Goal: Task Accomplishment & Management: Complete application form

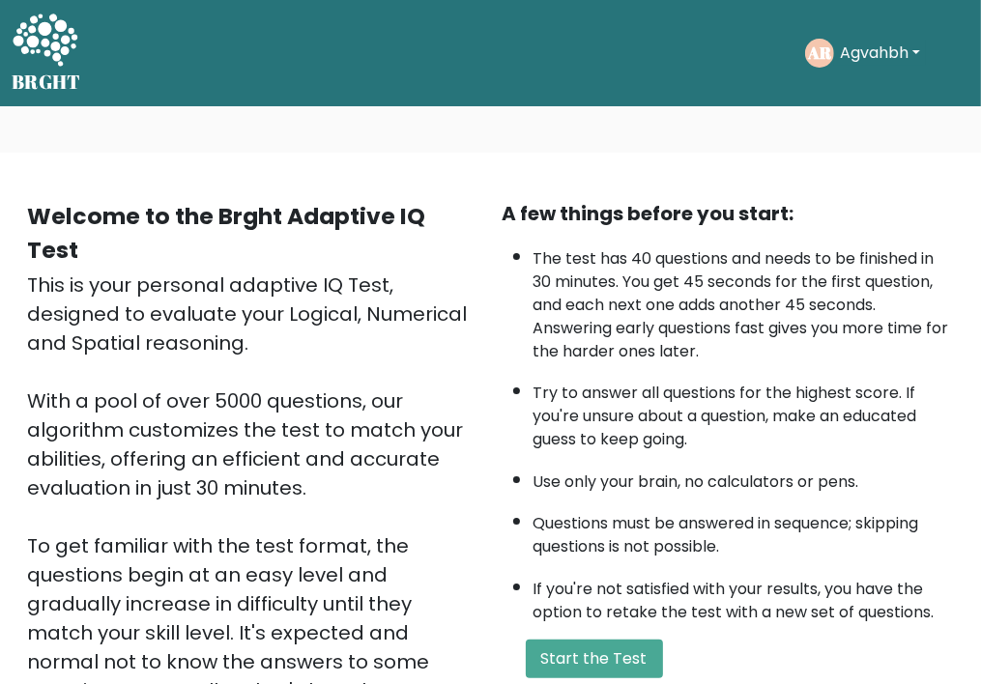
scroll to position [316, 0]
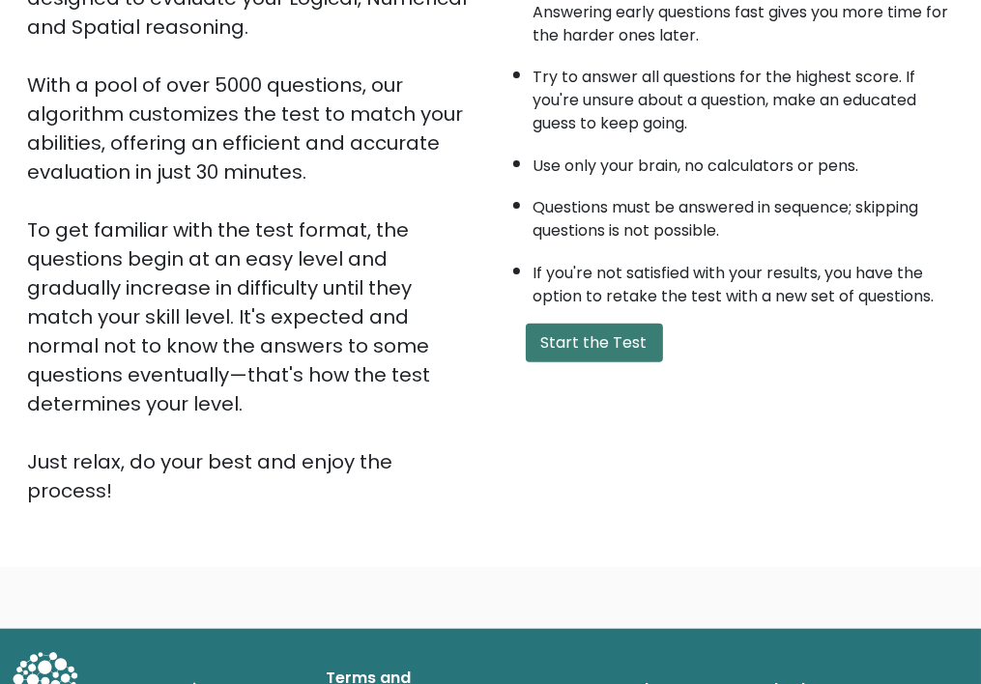
click at [596, 328] on button "Start the Test" at bounding box center [594, 343] width 137 height 39
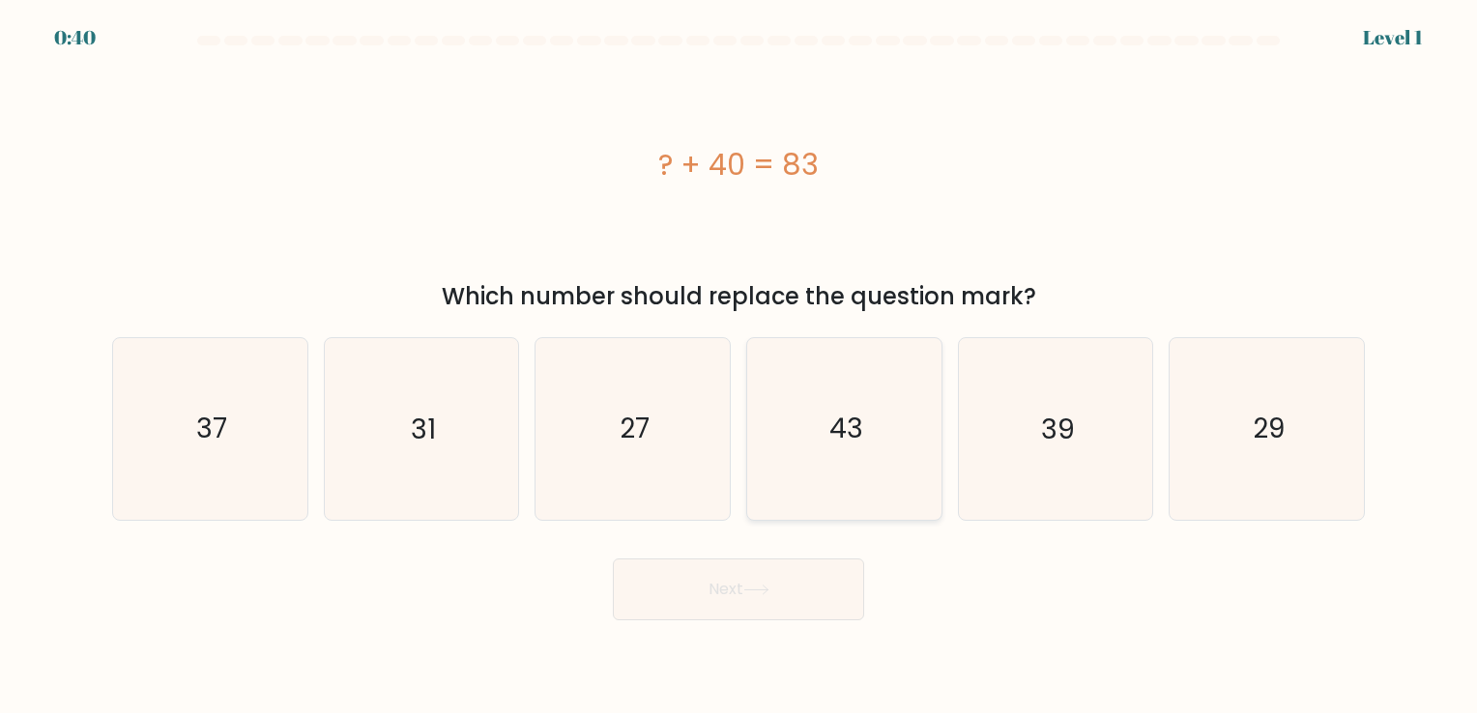
click at [867, 418] on icon "43" at bounding box center [844, 428] width 181 height 181
click at [739, 366] on input "d. 43" at bounding box center [738, 362] width 1 height 10
radio input "true"
click at [746, 593] on button "Next" at bounding box center [738, 590] width 251 height 62
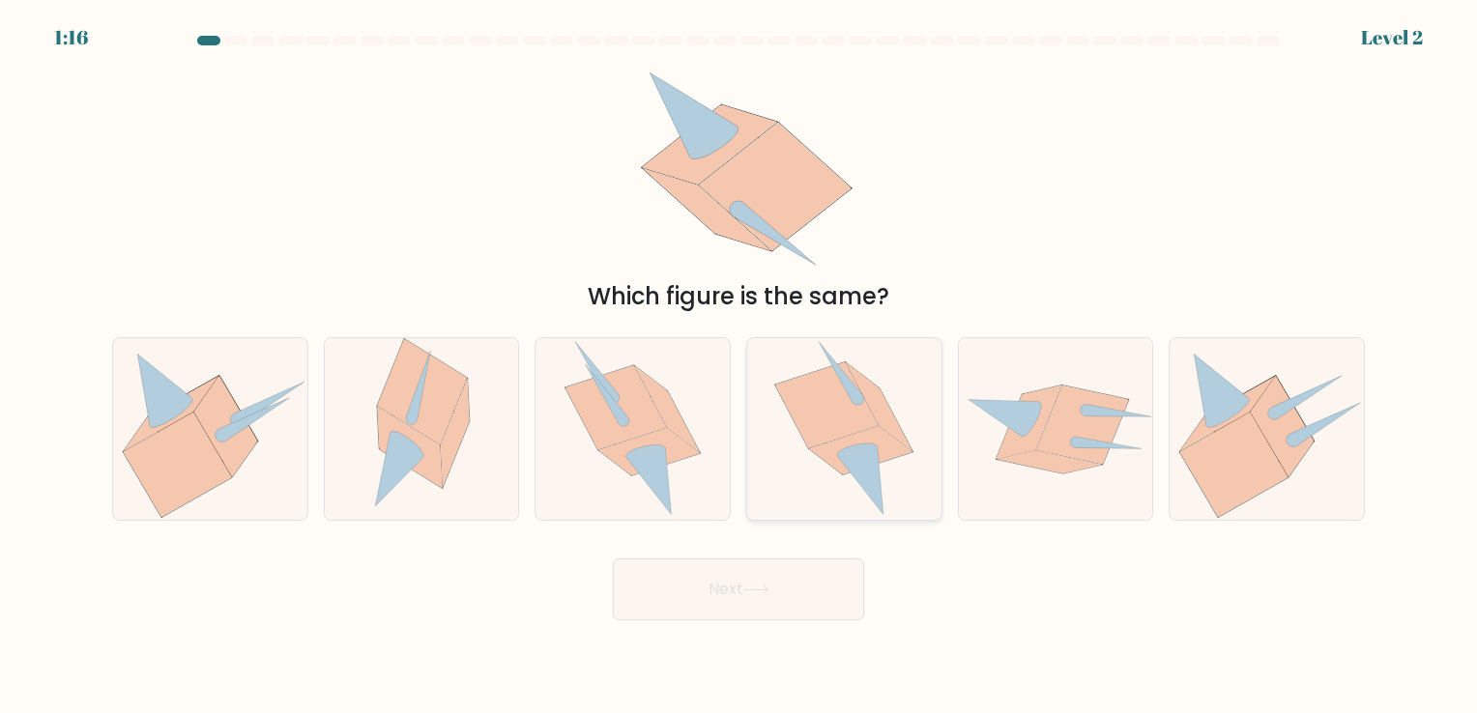
click at [893, 466] on icon at bounding box center [843, 428] width 139 height 181
click at [739, 366] on input "d." at bounding box center [738, 362] width 1 height 10
radio input "true"
click at [731, 581] on button "Next" at bounding box center [738, 590] width 251 height 62
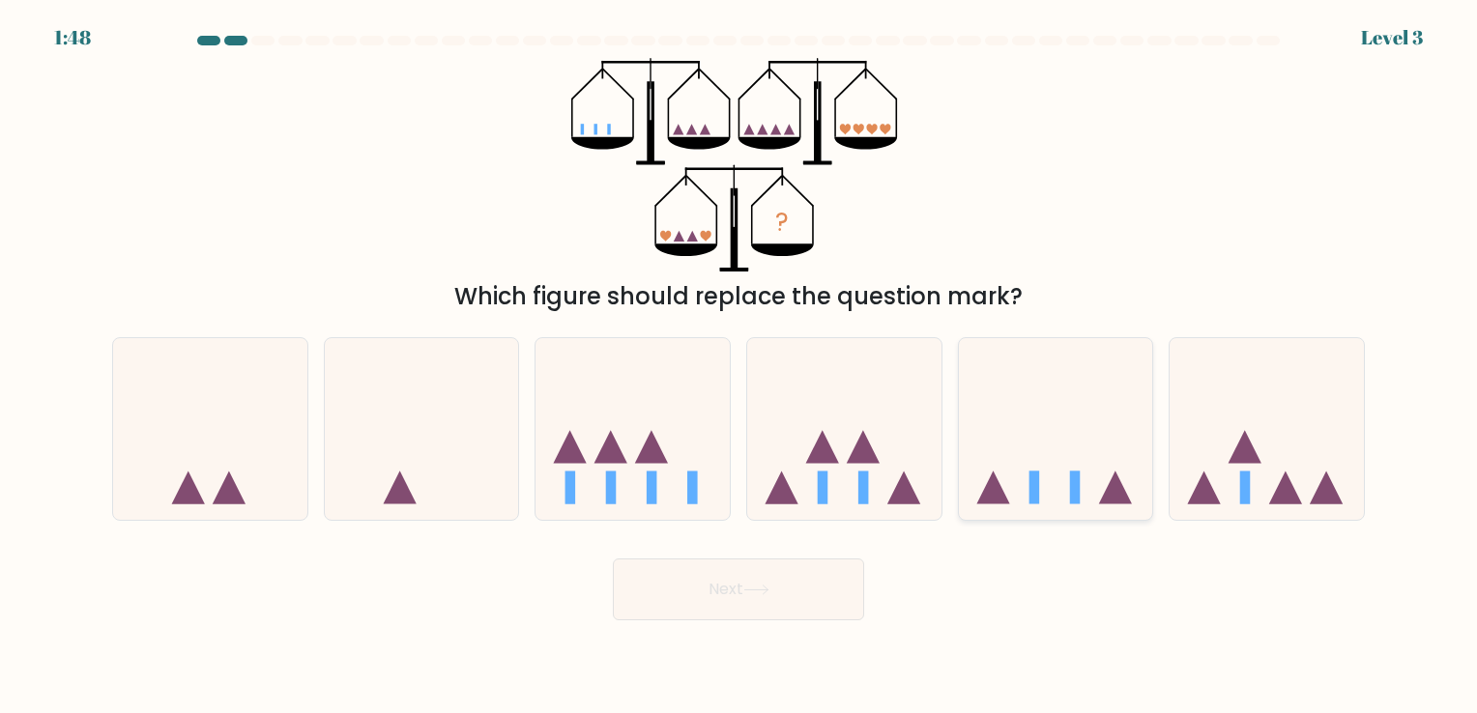
click at [994, 458] on icon at bounding box center [1056, 429] width 194 height 160
click at [739, 366] on input "e." at bounding box center [738, 362] width 1 height 10
radio input "true"
click at [724, 589] on button "Next" at bounding box center [738, 590] width 251 height 62
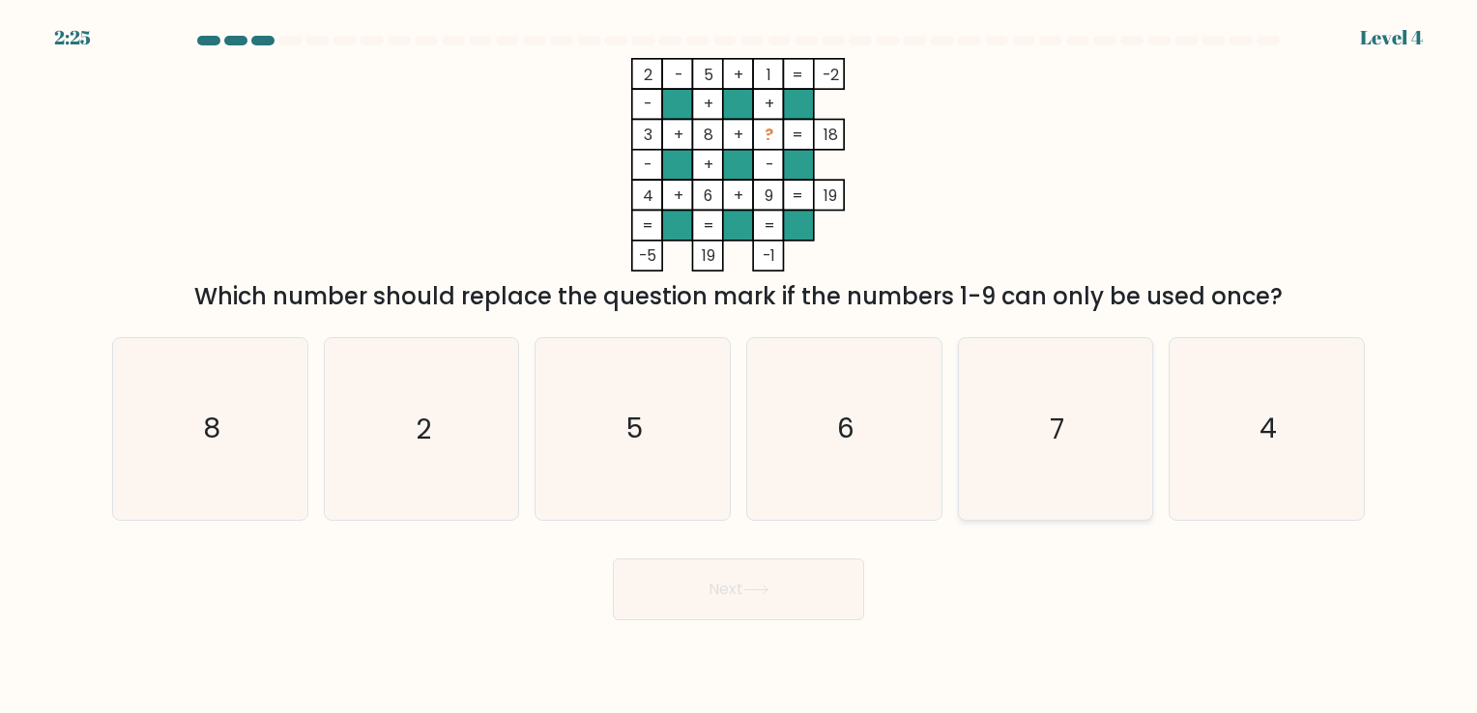
click at [994, 417] on icon "7" at bounding box center [1054, 428] width 181 height 181
click at [739, 366] on input "e. 7" at bounding box center [738, 362] width 1 height 10
radio input "true"
click at [766, 602] on button "Next" at bounding box center [738, 590] width 251 height 62
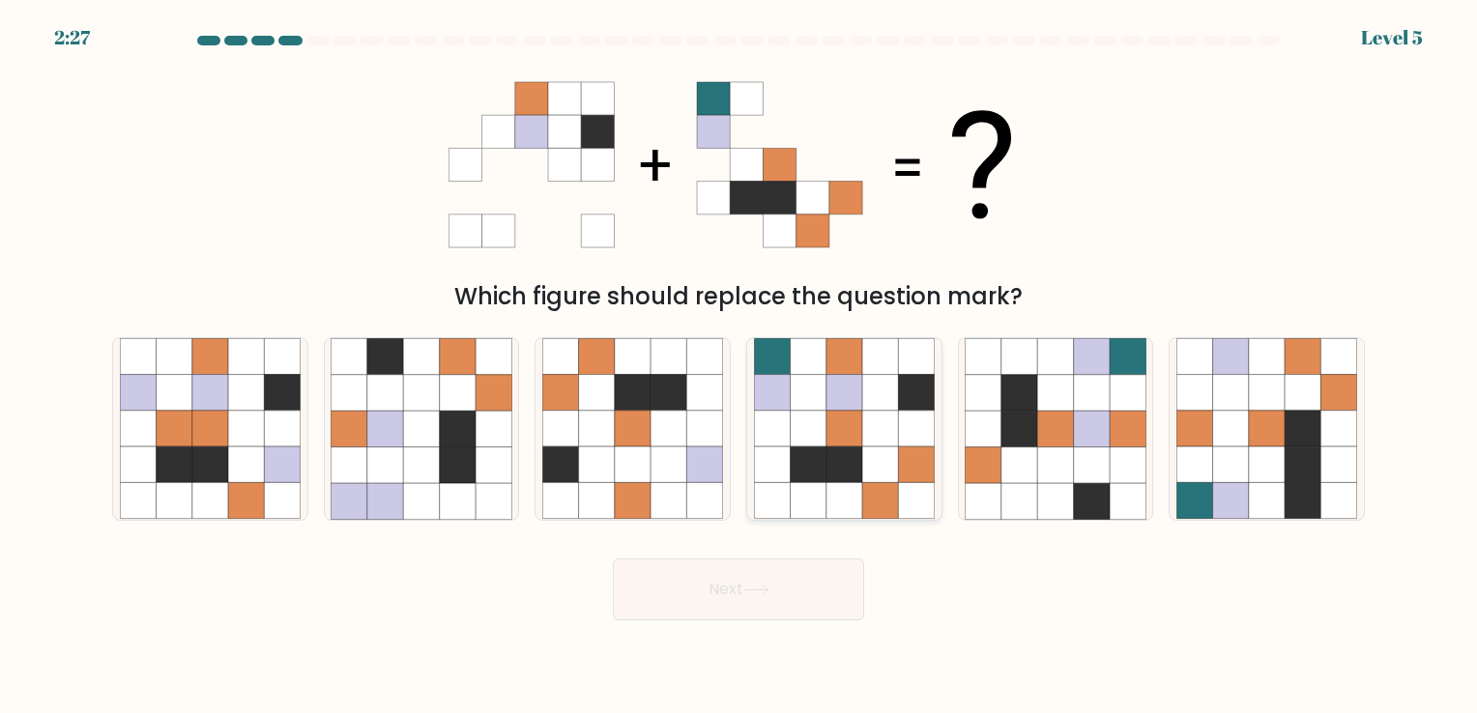
click at [823, 464] on icon at bounding box center [808, 465] width 36 height 36
click at [739, 366] on input "d." at bounding box center [738, 362] width 1 height 10
radio input "true"
click at [761, 614] on button "Next" at bounding box center [738, 590] width 251 height 62
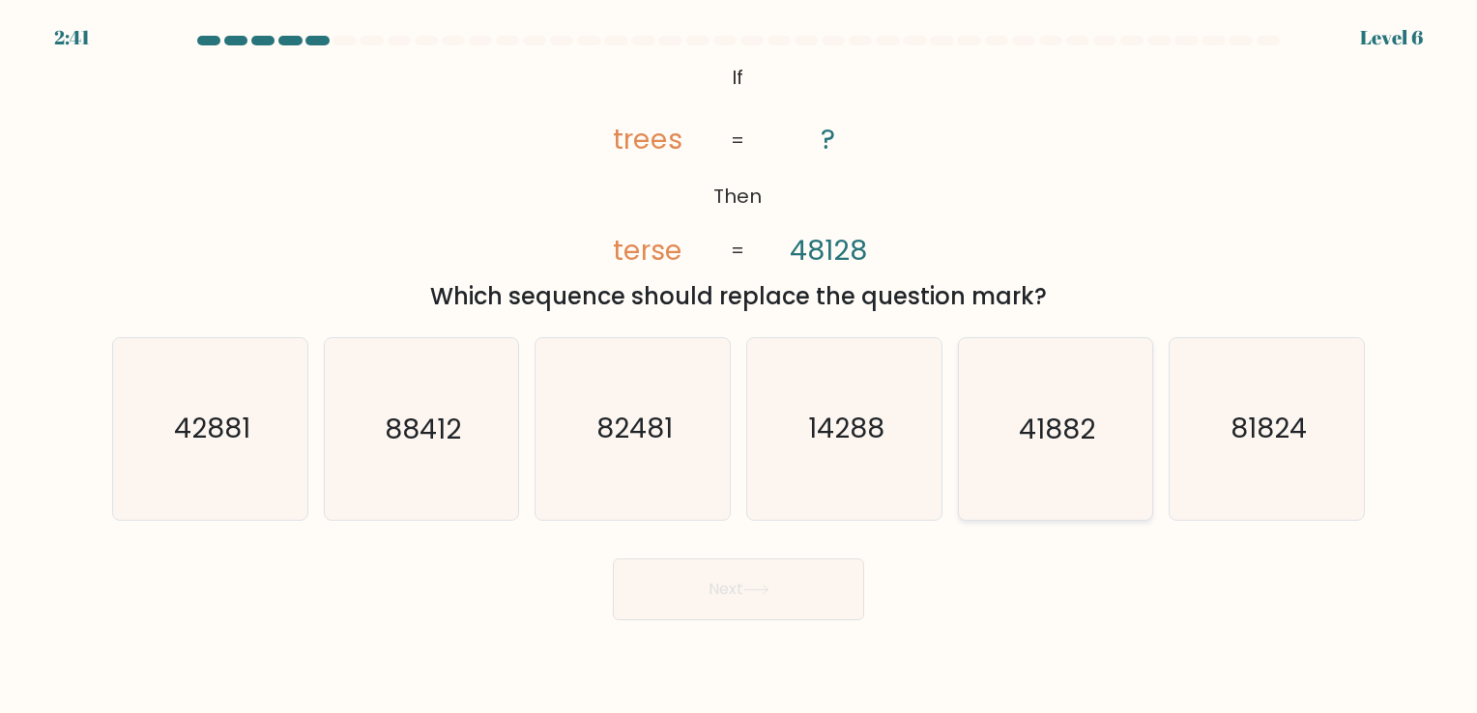
click at [994, 462] on icon "41882" at bounding box center [1054, 428] width 181 height 181
click at [739, 366] on input "e. 41882" at bounding box center [738, 362] width 1 height 10
radio input "true"
click at [741, 591] on button "Next" at bounding box center [738, 590] width 251 height 62
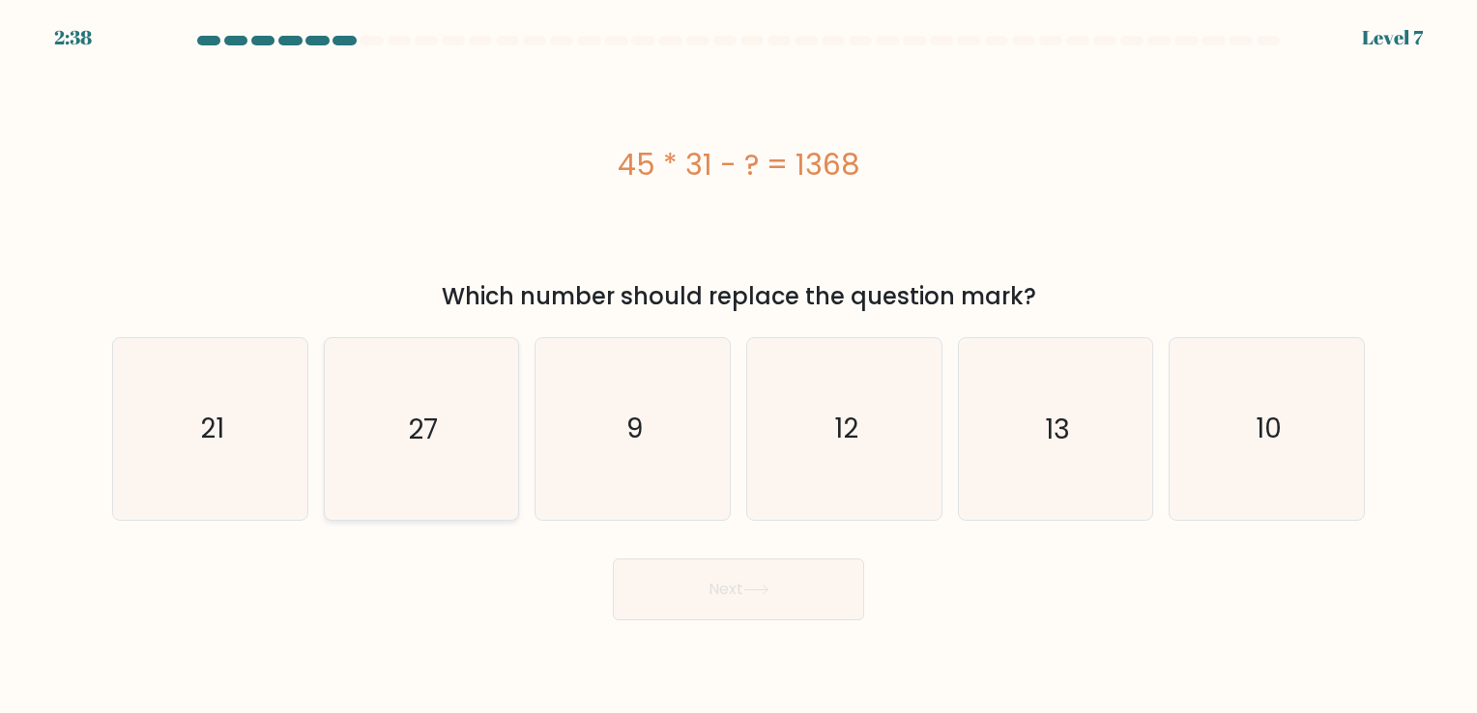
click at [421, 451] on icon "27" at bounding box center [420, 428] width 181 height 181
click at [738, 366] on input "b. 27" at bounding box center [738, 362] width 1 height 10
radio input "true"
click at [719, 589] on button "Next" at bounding box center [738, 590] width 251 height 62
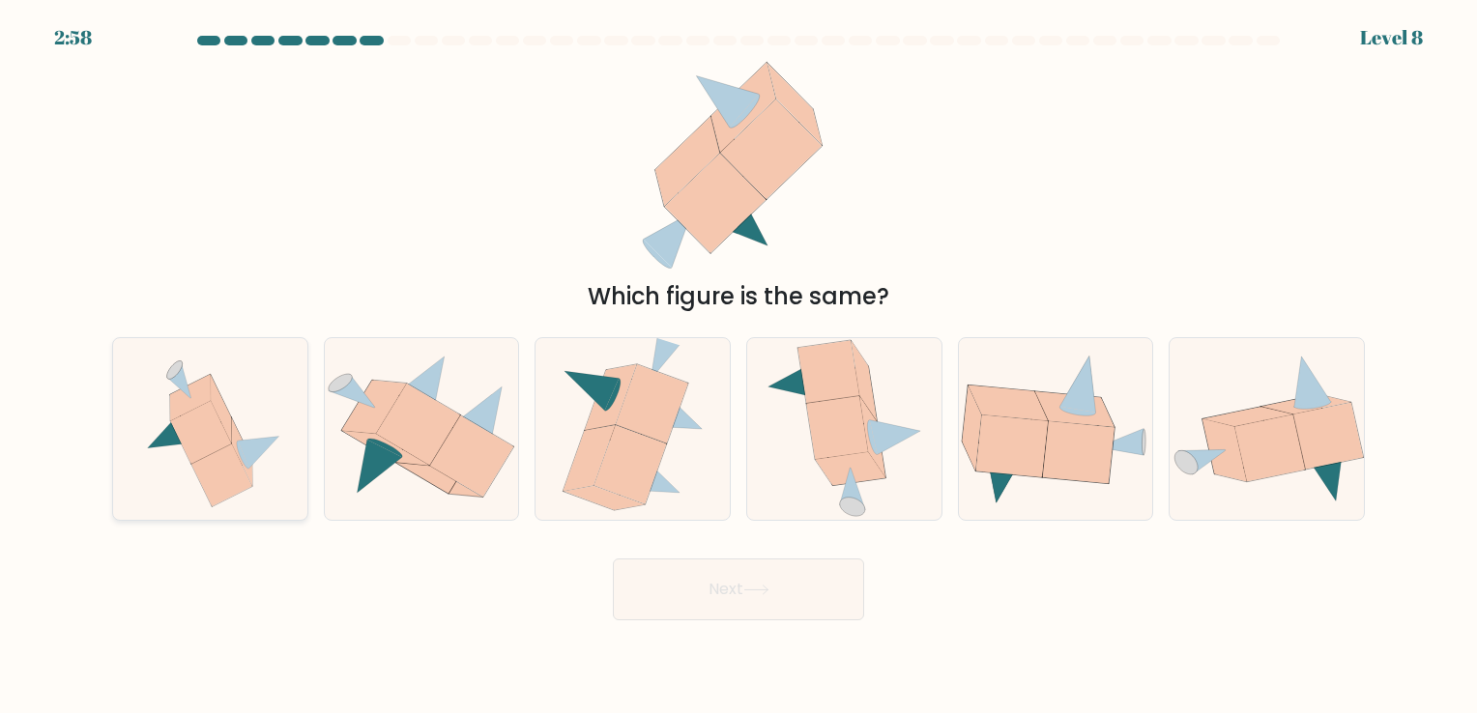
click at [170, 433] on icon at bounding box center [169, 433] width 42 height 33
click at [738, 366] on input "a." at bounding box center [738, 362] width 1 height 10
radio input "true"
click at [693, 596] on button "Next" at bounding box center [738, 590] width 251 height 62
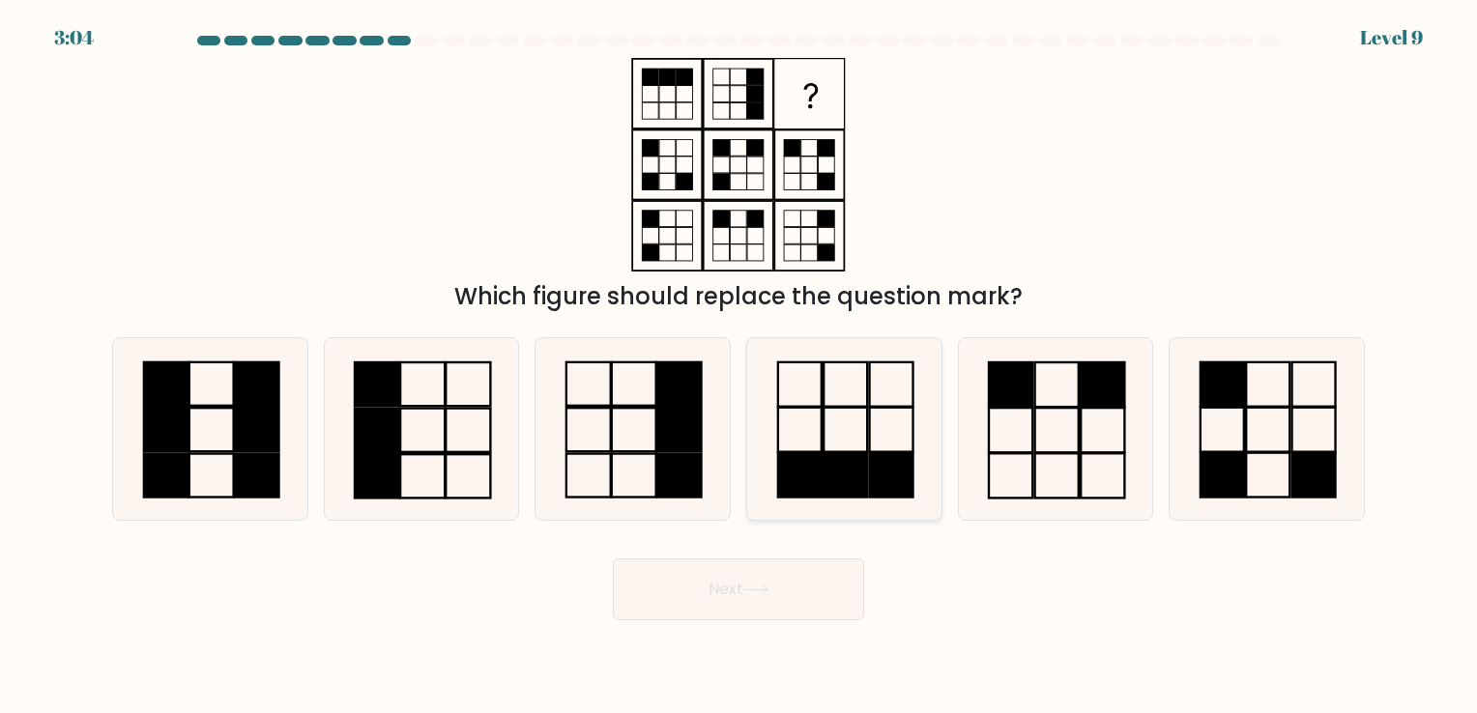
click at [837, 439] on icon at bounding box center [844, 428] width 181 height 181
click at [739, 366] on input "d." at bounding box center [738, 362] width 1 height 10
radio input "true"
click at [725, 590] on button "Next" at bounding box center [738, 590] width 251 height 62
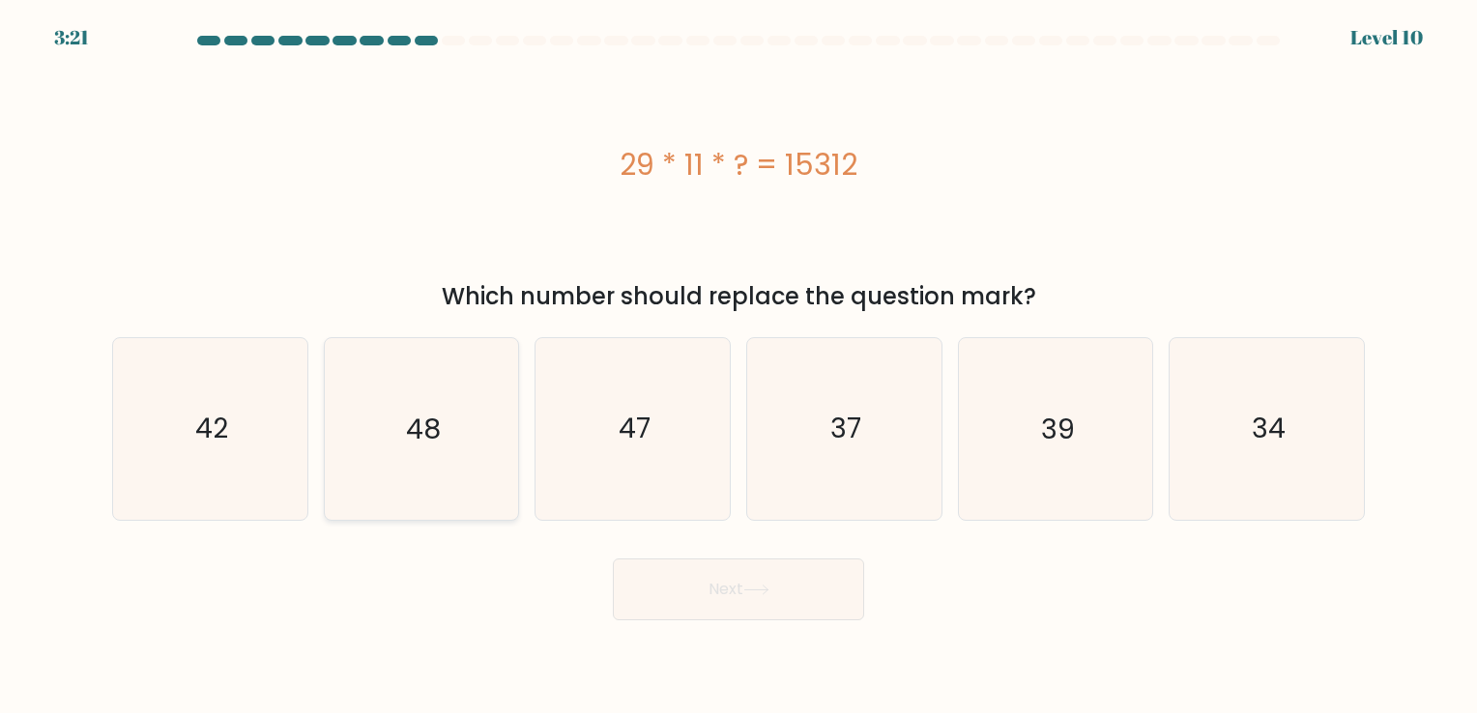
click at [483, 470] on icon "48" at bounding box center [420, 428] width 181 height 181
click at [738, 366] on input "b. 48" at bounding box center [738, 362] width 1 height 10
radio input "true"
click at [691, 605] on button "Next" at bounding box center [738, 590] width 251 height 62
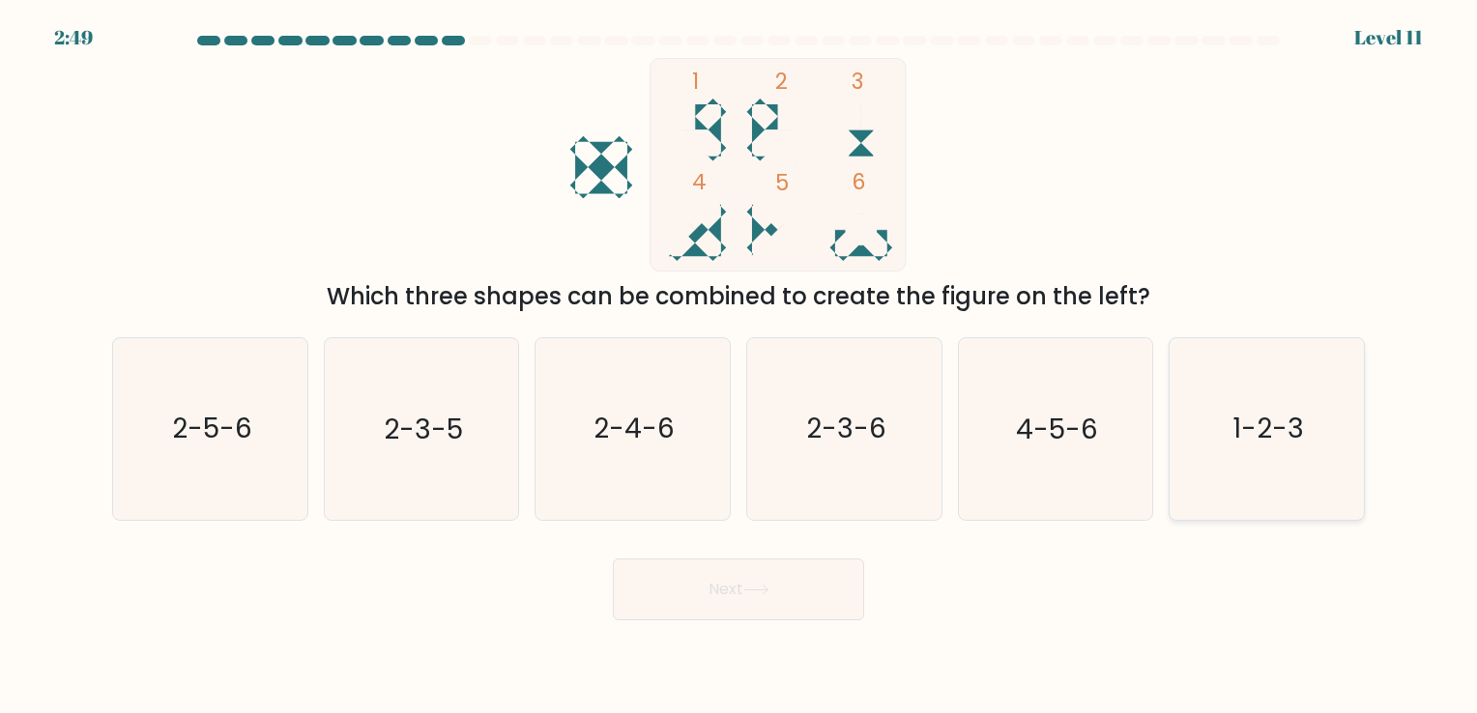
click at [994, 404] on icon "1-2-3" at bounding box center [1266, 428] width 181 height 181
click at [739, 366] on input "f. 1-2-3" at bounding box center [738, 362] width 1 height 10
radio input "true"
click at [777, 601] on button "Next" at bounding box center [738, 590] width 251 height 62
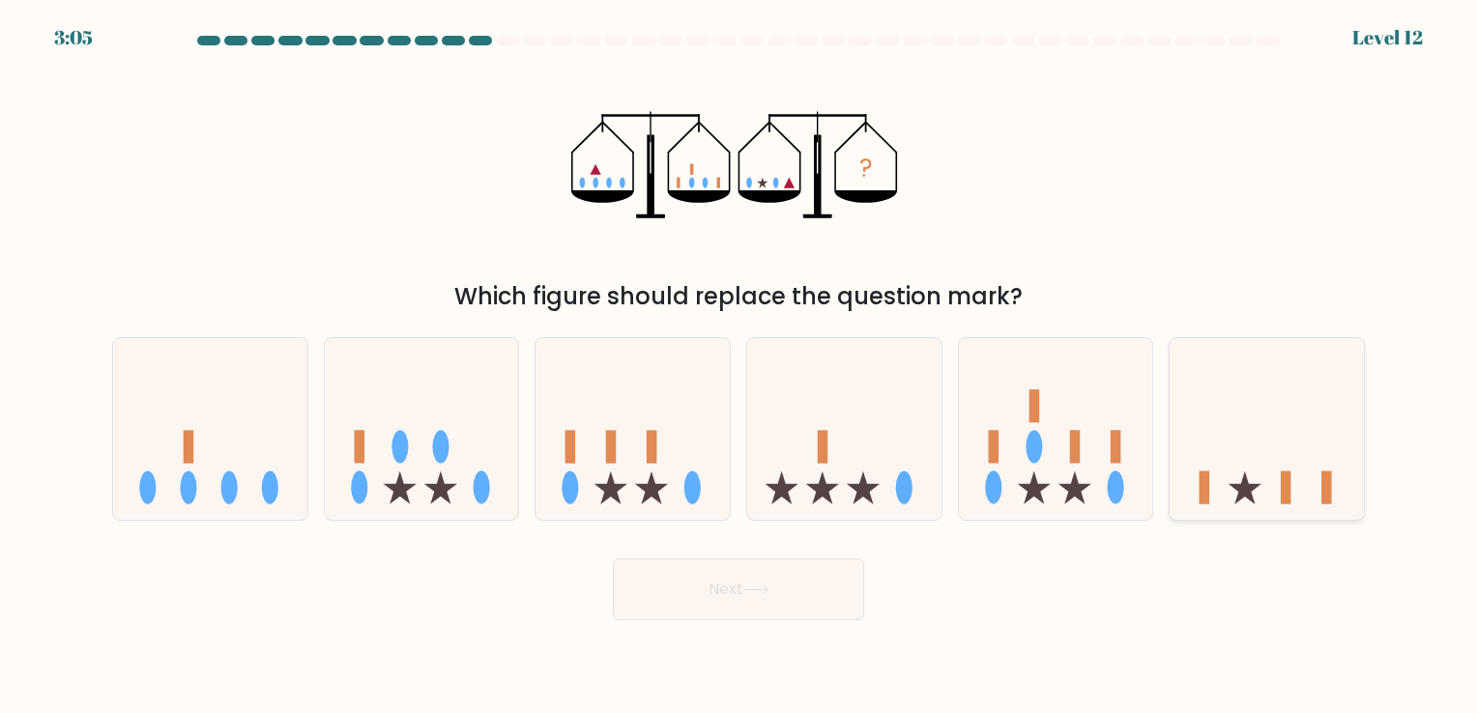
click at [994, 436] on icon at bounding box center [1266, 429] width 194 height 160
click at [739, 366] on input "f." at bounding box center [738, 362] width 1 height 10
radio input "true"
click at [719, 605] on button "Next" at bounding box center [738, 590] width 251 height 62
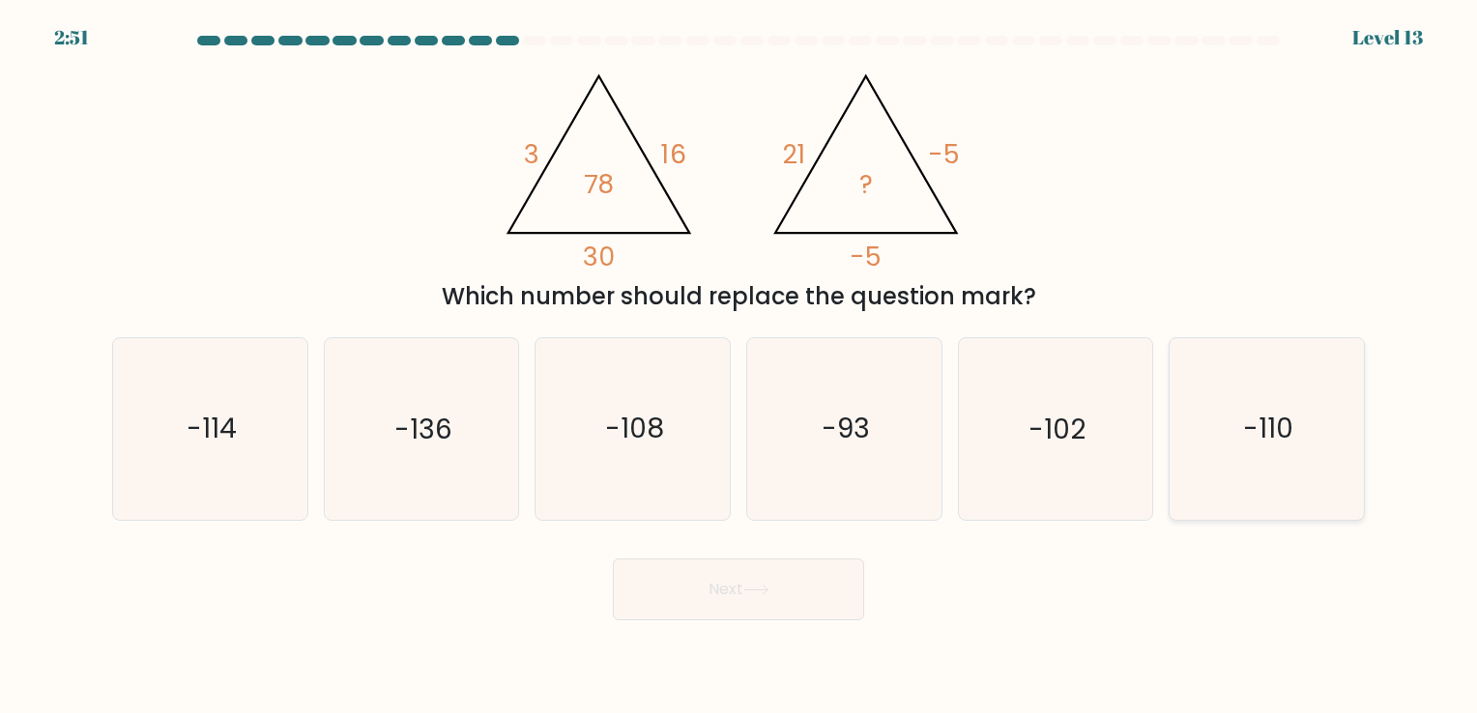
click at [994, 474] on icon "-110" at bounding box center [1266, 428] width 181 height 181
click at [739, 366] on input "f. -110" at bounding box center [738, 362] width 1 height 10
radio input "true"
click at [681, 587] on button "Next" at bounding box center [738, 590] width 251 height 62
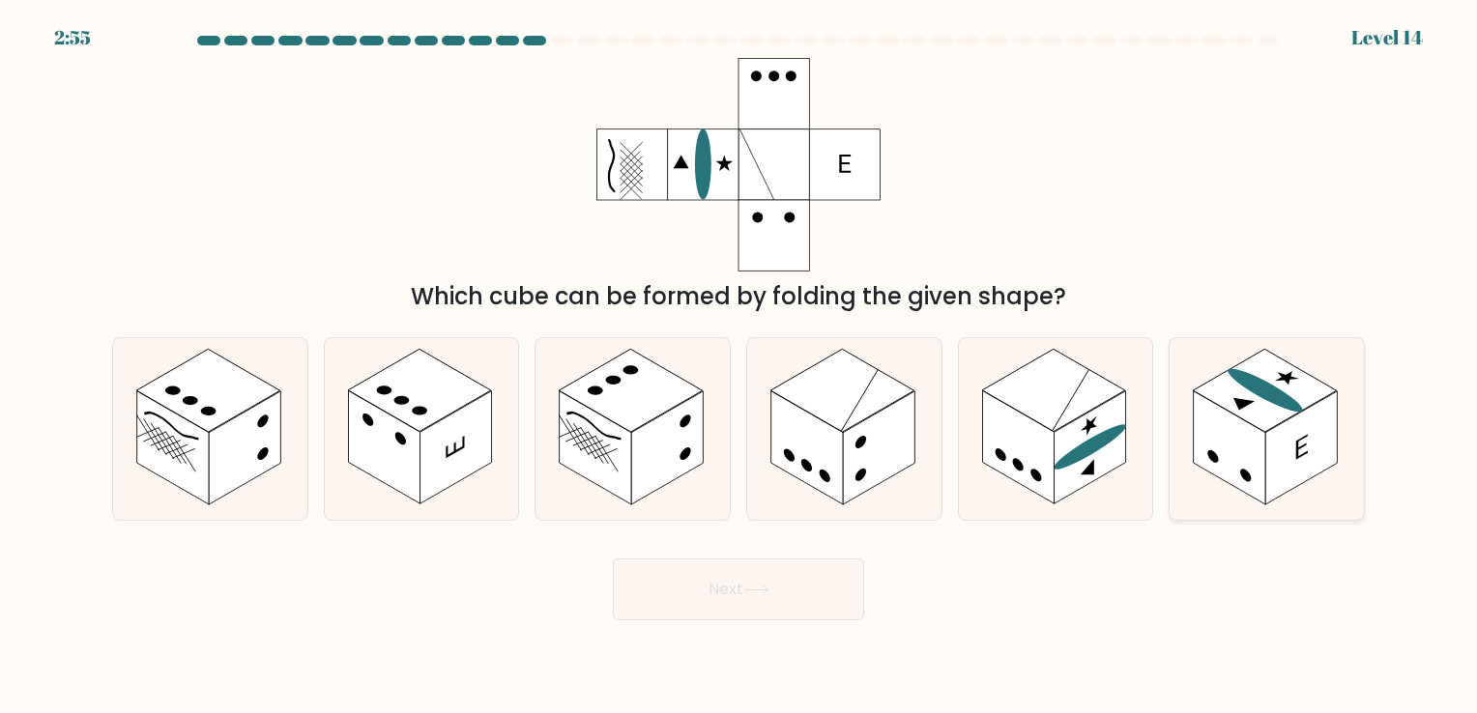
click at [994, 427] on rect at bounding box center [1229, 447] width 72 height 113
click at [739, 366] on input "f." at bounding box center [738, 362] width 1 height 10
radio input "true"
click at [725, 582] on button "Next" at bounding box center [738, 590] width 251 height 62
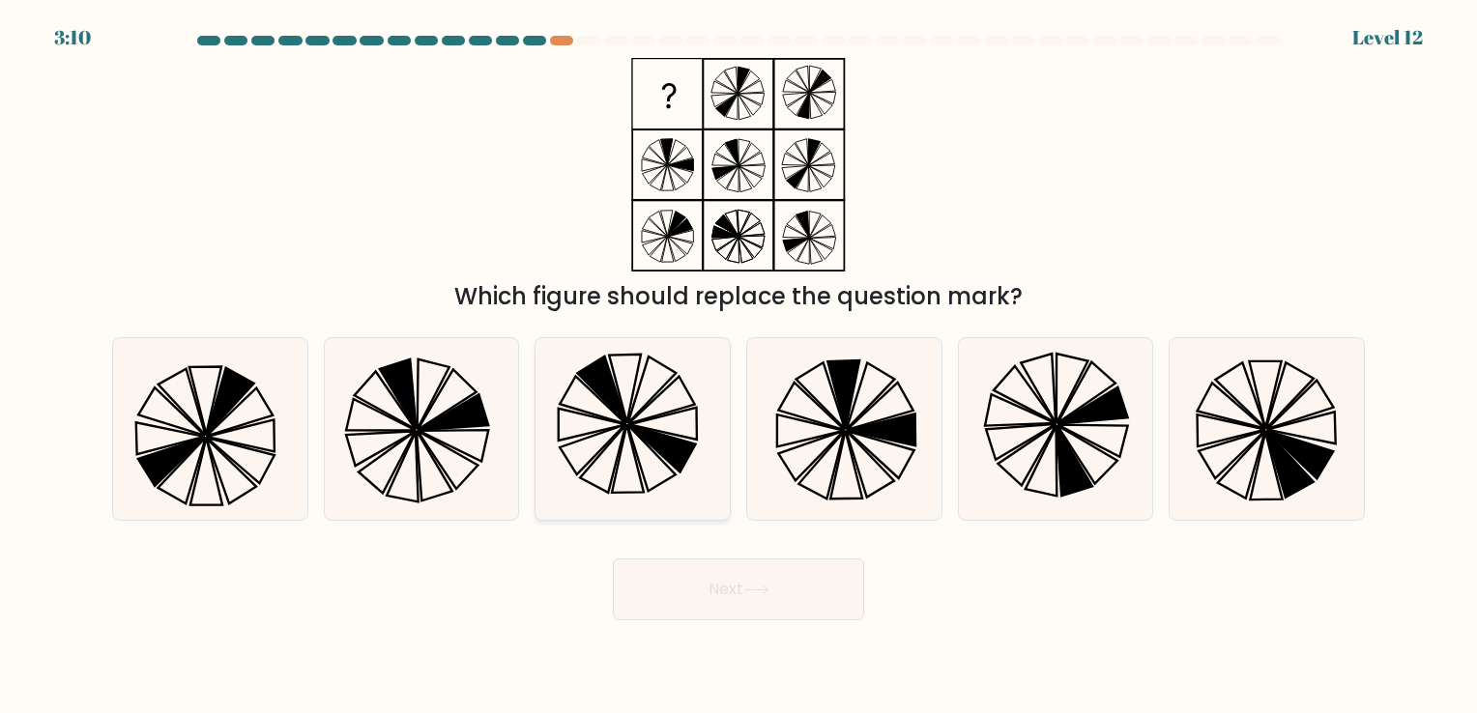
click at [621, 392] on icon at bounding box center [632, 428] width 181 height 181
click at [738, 366] on input "c." at bounding box center [738, 362] width 1 height 10
radio input "true"
click at [738, 597] on button "Next" at bounding box center [738, 590] width 251 height 62
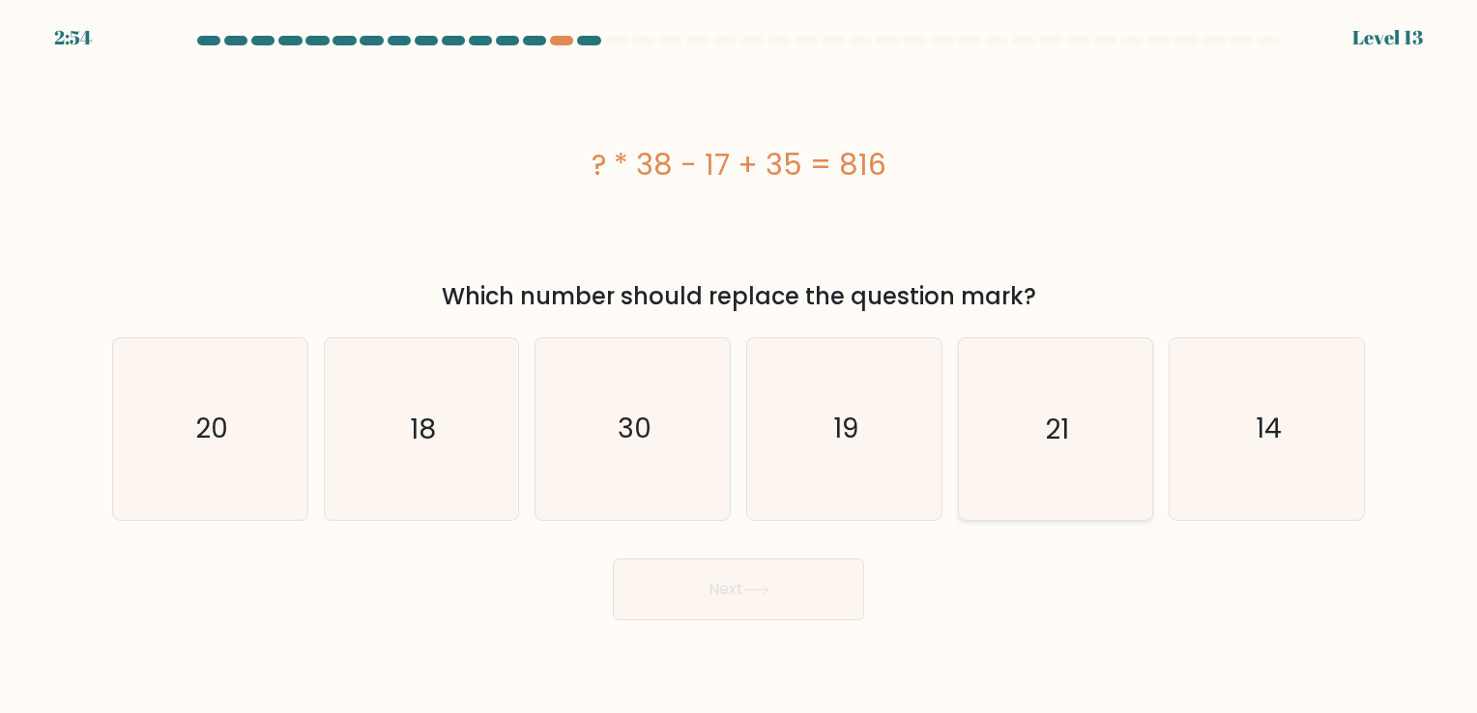
click at [994, 475] on icon "21" at bounding box center [1054, 428] width 181 height 181
click at [739, 366] on input "e. 21" at bounding box center [738, 362] width 1 height 10
radio input "true"
click at [707, 597] on button "Next" at bounding box center [738, 590] width 251 height 62
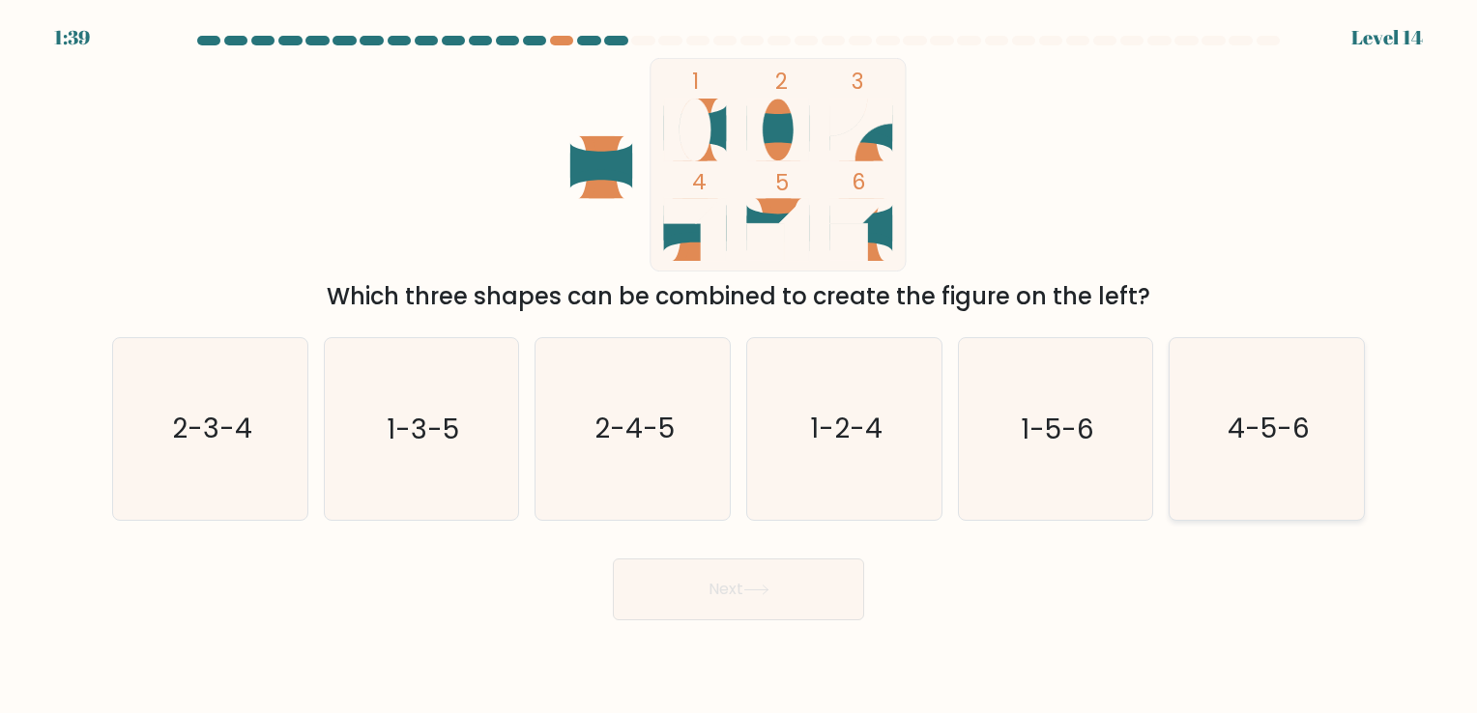
click at [994, 415] on icon "4-5-6" at bounding box center [1266, 428] width 181 height 181
click at [739, 366] on input "f. 4-5-6" at bounding box center [738, 362] width 1 height 10
radio input "true"
click at [692, 595] on button "Next" at bounding box center [738, 590] width 251 height 62
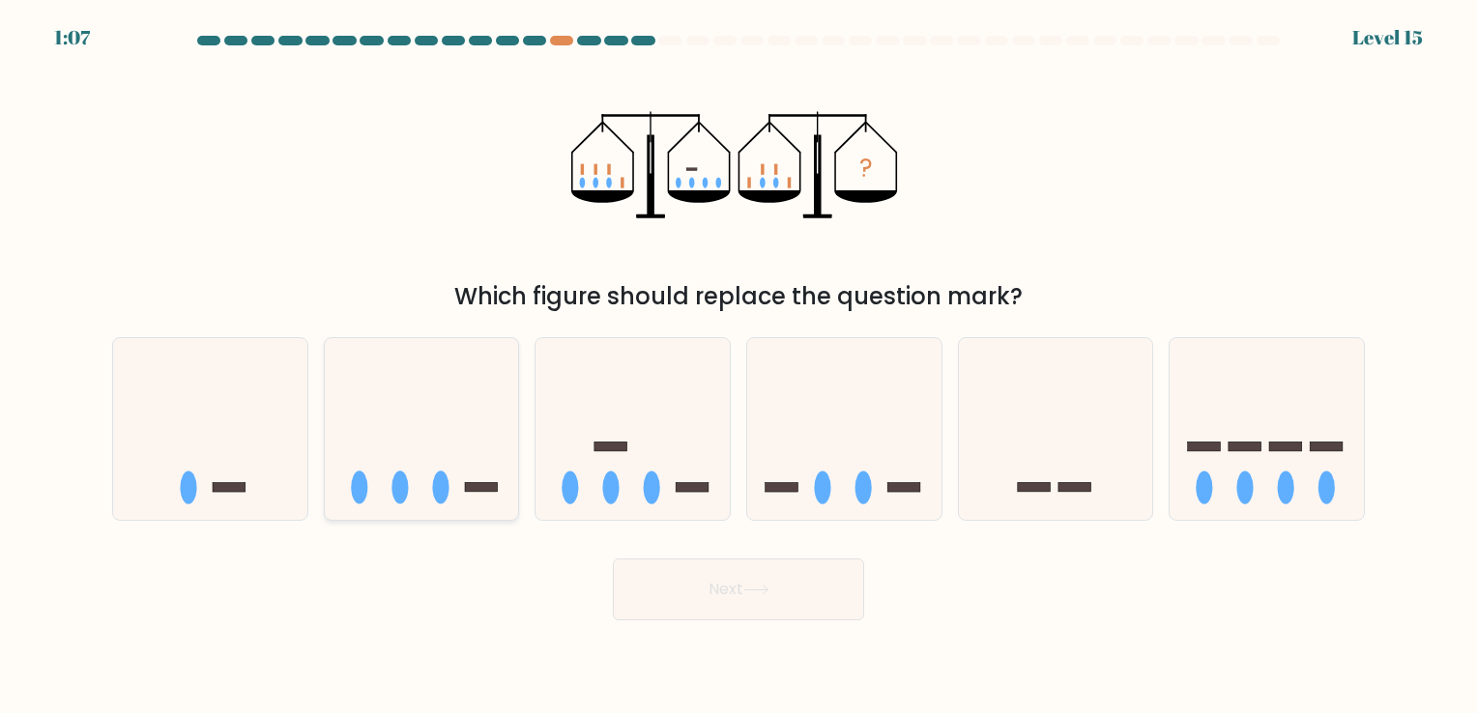
click at [464, 381] on icon at bounding box center [422, 429] width 194 height 160
click at [738, 366] on input "b." at bounding box center [738, 362] width 1 height 10
radio input "true"
click at [698, 605] on button "Next" at bounding box center [738, 590] width 251 height 62
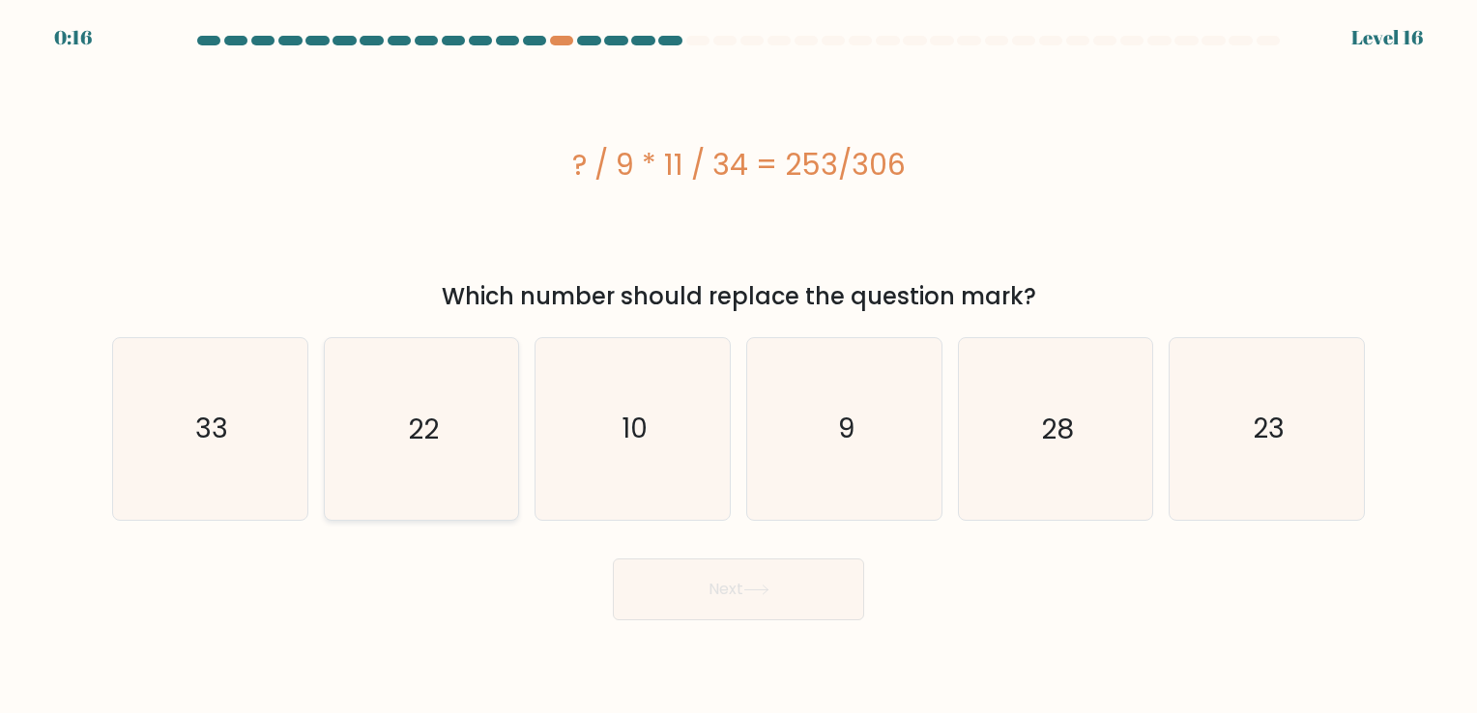
click at [406, 493] on icon "22" at bounding box center [420, 428] width 181 height 181
click at [738, 366] on input "b. 22" at bounding box center [738, 362] width 1 height 10
radio input "true"
click at [994, 471] on icon "23" at bounding box center [1266, 428] width 181 height 181
click at [739, 366] on input "f. 23" at bounding box center [738, 362] width 1 height 10
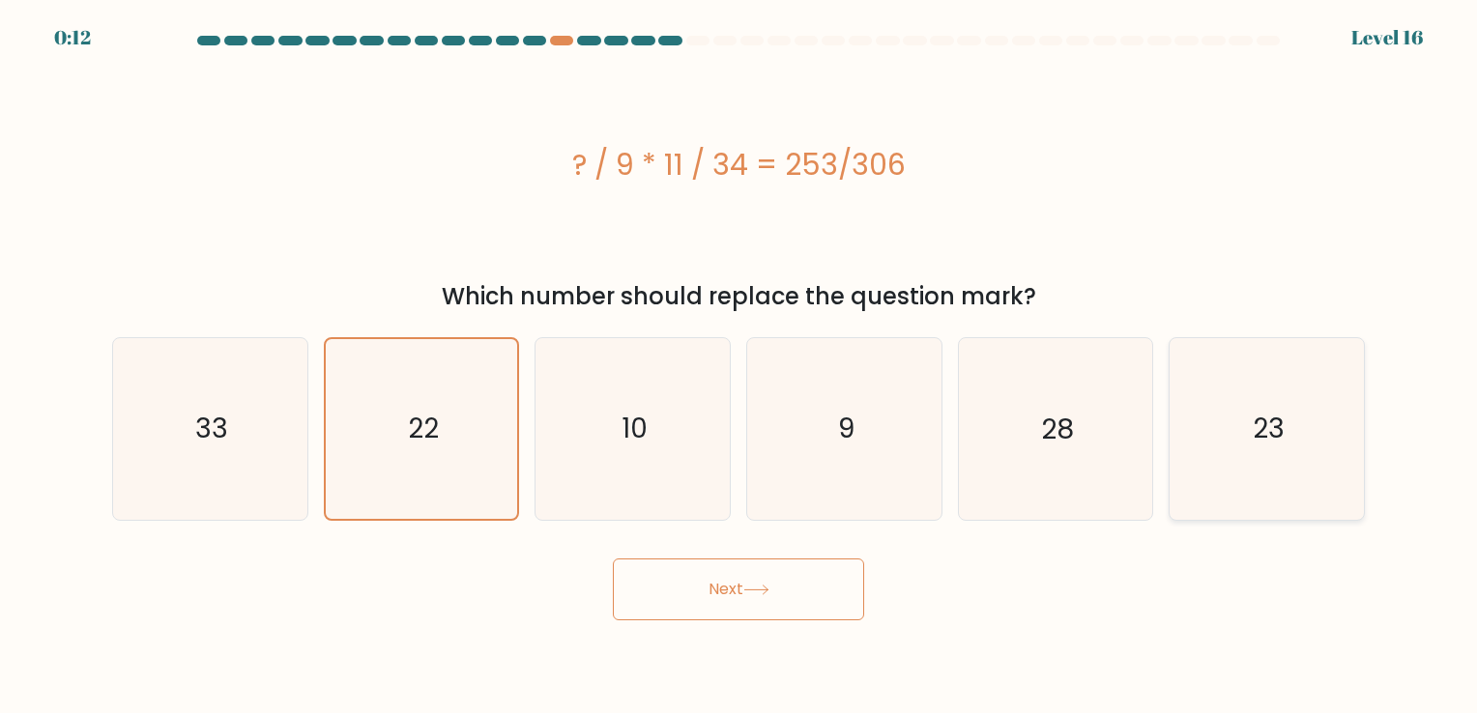
radio input "true"
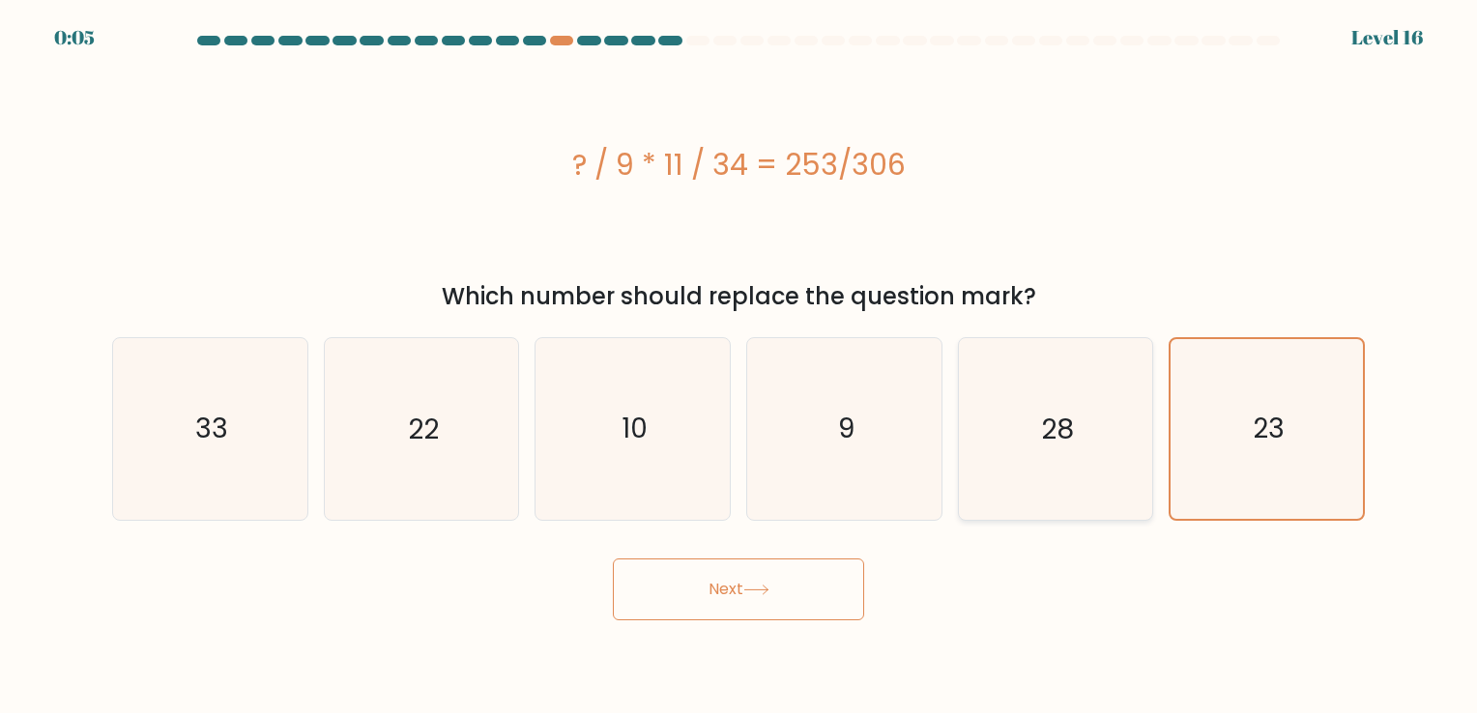
click at [994, 485] on icon "28" at bounding box center [1054, 428] width 181 height 181
click at [739, 366] on input "e. 28" at bounding box center [738, 362] width 1 height 10
radio input "true"
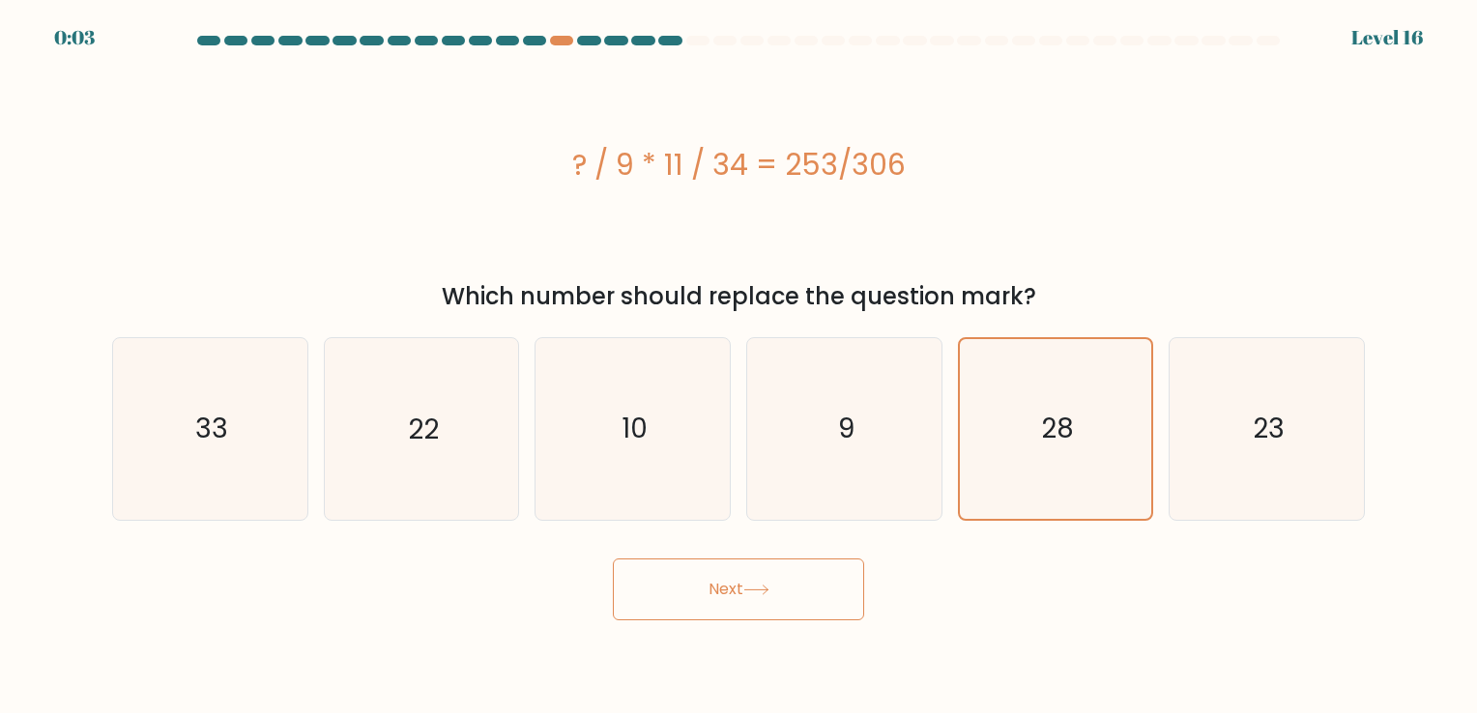
click at [705, 580] on button "Next" at bounding box center [738, 590] width 251 height 62
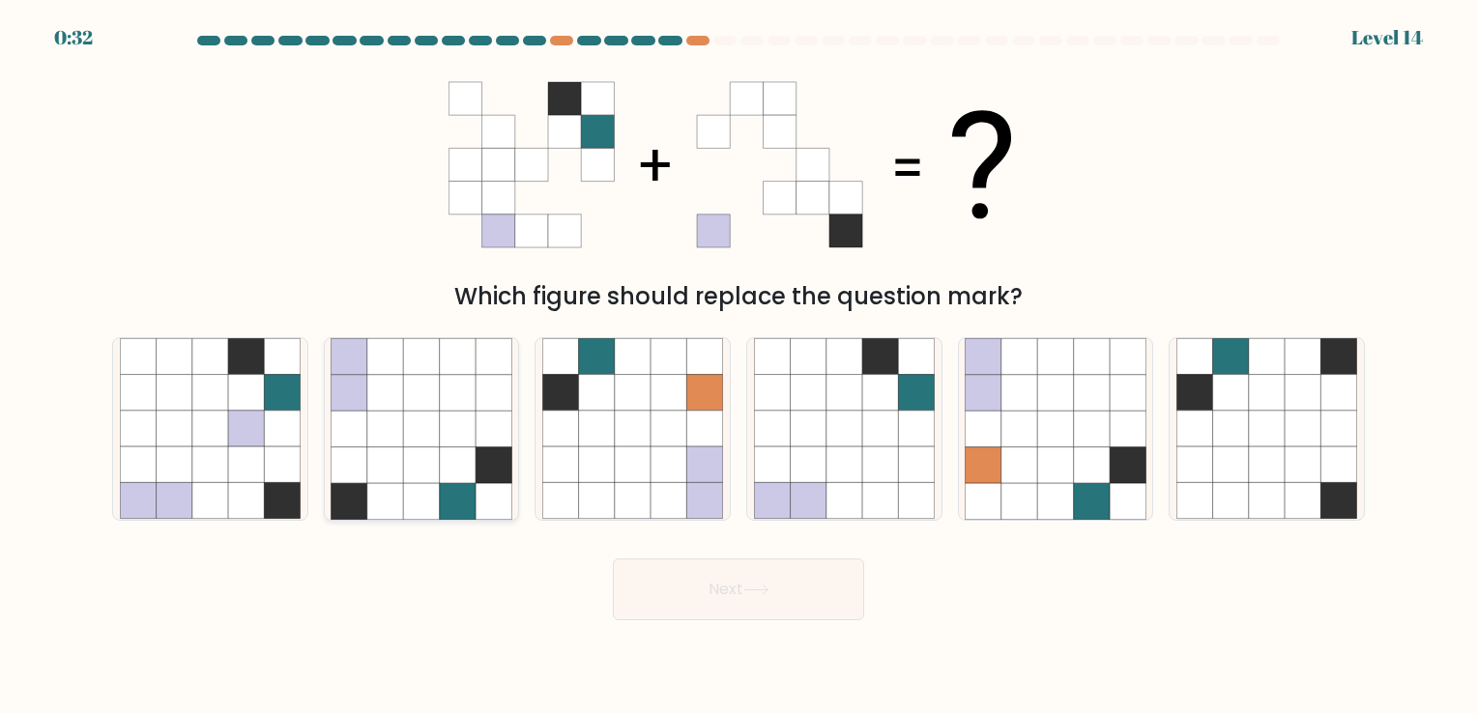
click at [442, 440] on icon at bounding box center [458, 429] width 36 height 36
click at [738, 366] on input "b." at bounding box center [738, 362] width 1 height 10
radio input "true"
click at [685, 593] on button "Next" at bounding box center [738, 590] width 251 height 62
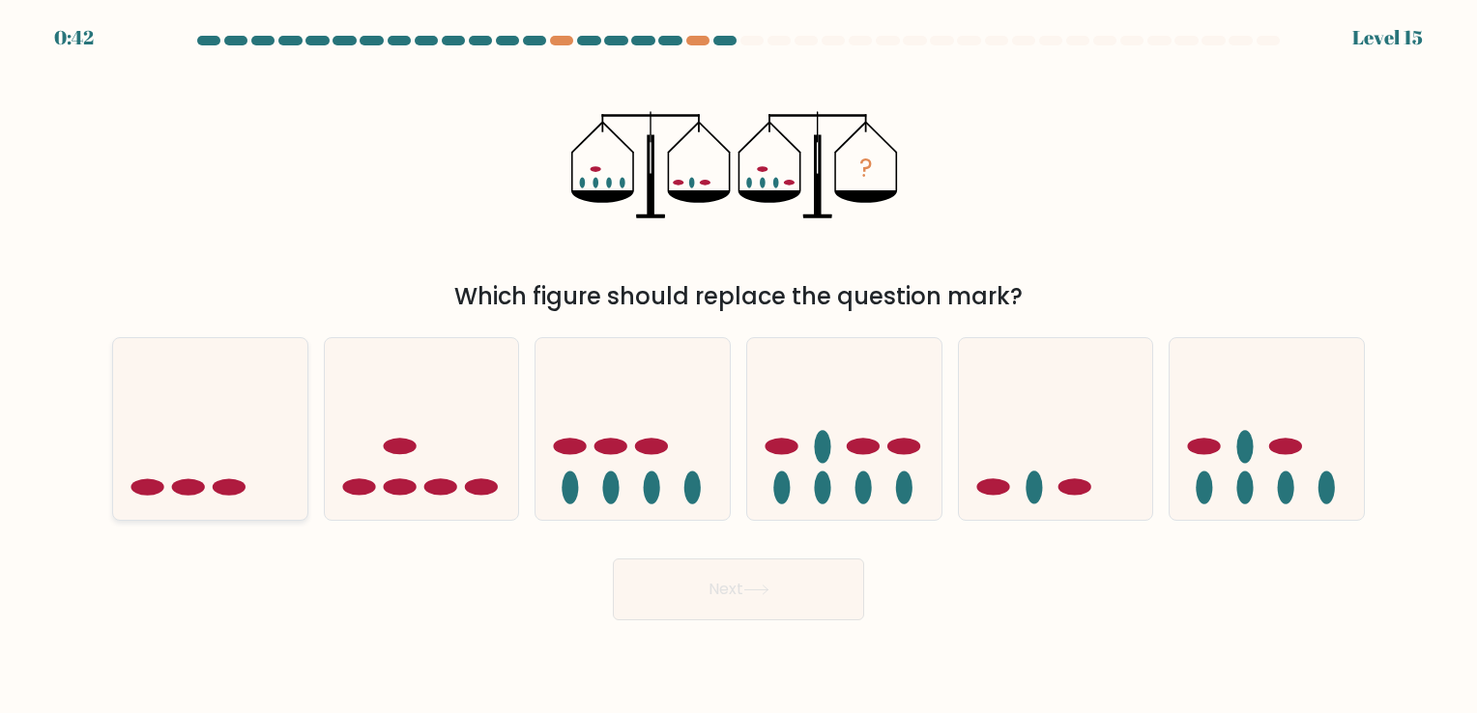
click at [159, 474] on icon at bounding box center [210, 429] width 194 height 160
click at [738, 366] on input "a." at bounding box center [738, 362] width 1 height 10
radio input "true"
click at [802, 589] on button "Next" at bounding box center [738, 590] width 251 height 62
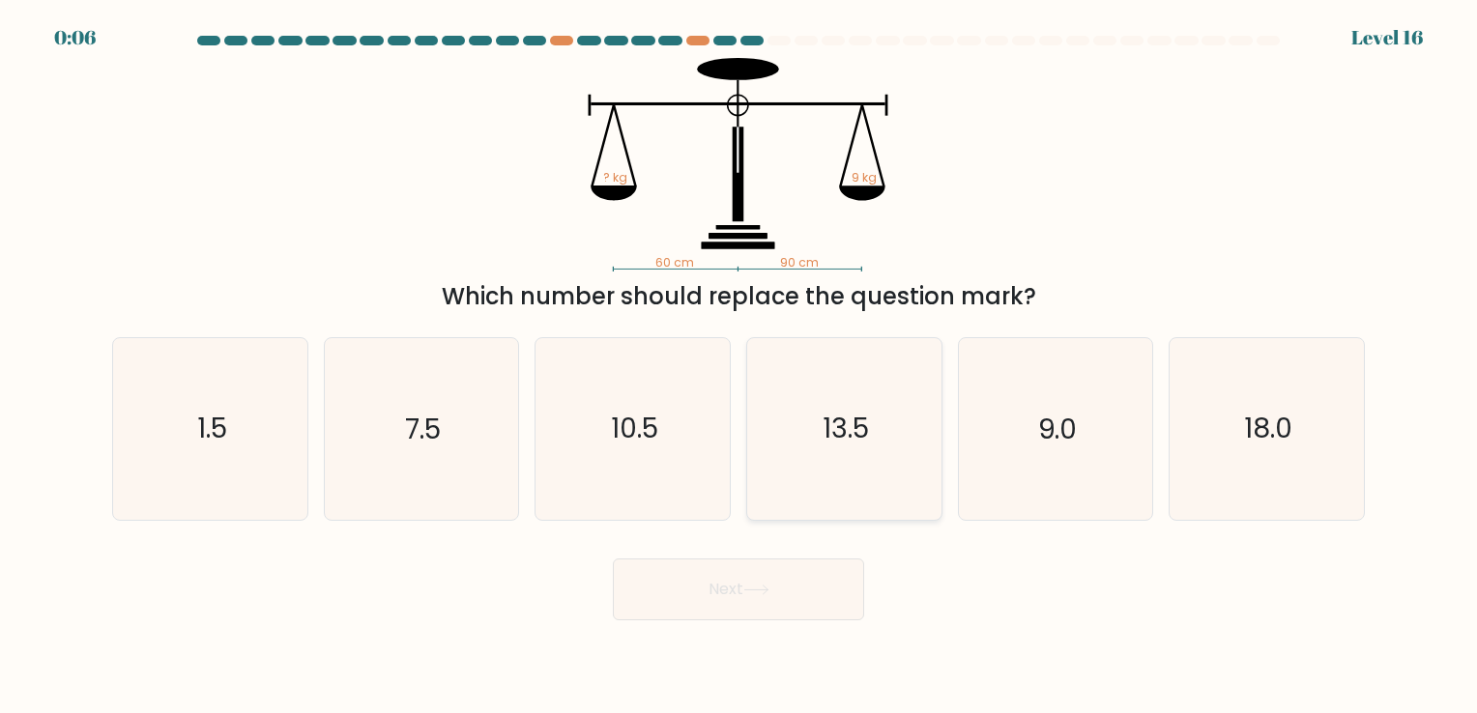
click at [806, 436] on icon "13.5" at bounding box center [844, 428] width 181 height 181
click at [739, 366] on input "d. 13.5" at bounding box center [738, 362] width 1 height 10
radio input "true"
click at [761, 608] on button "Next" at bounding box center [738, 590] width 251 height 62
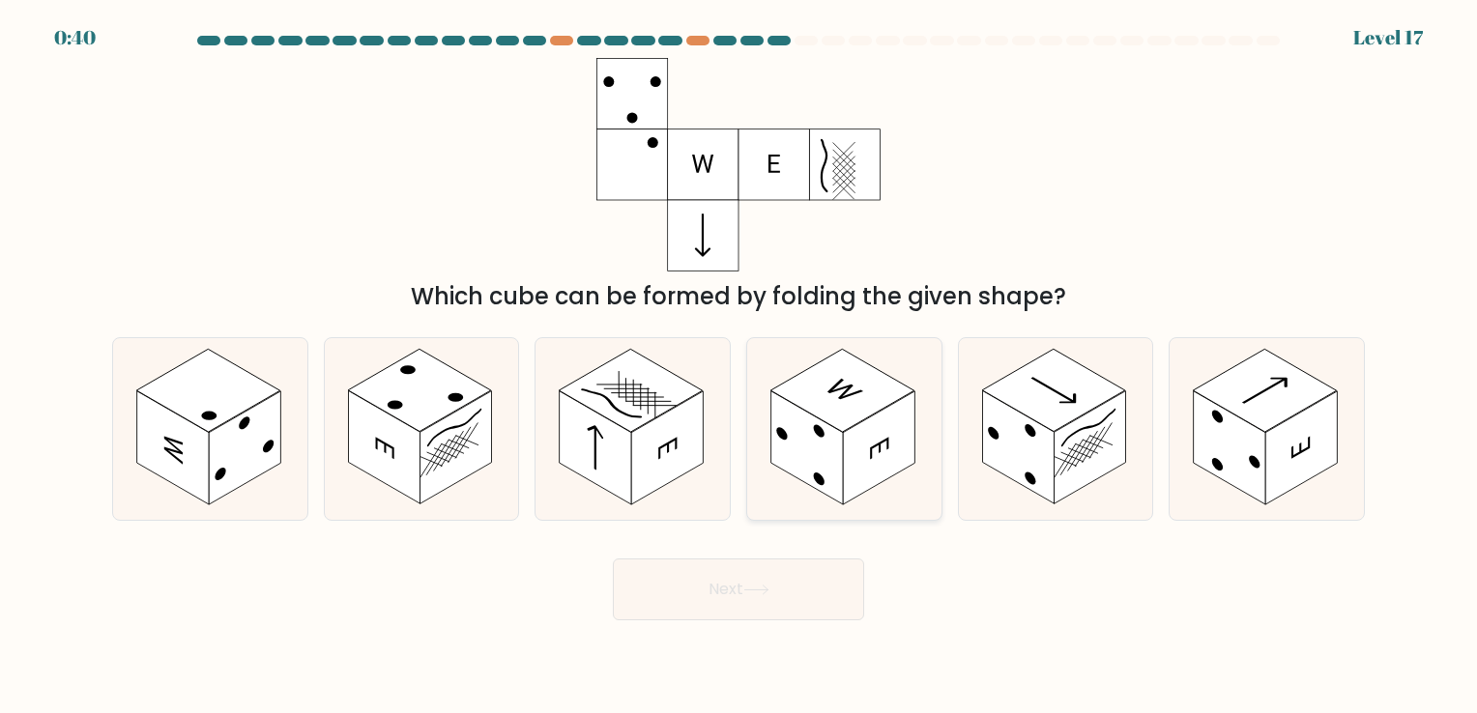
click at [808, 416] on rect at bounding box center [807, 447] width 72 height 113
click at [739, 366] on input "d." at bounding box center [738, 362] width 1 height 10
radio input "true"
click at [736, 590] on button "Next" at bounding box center [738, 590] width 251 height 62
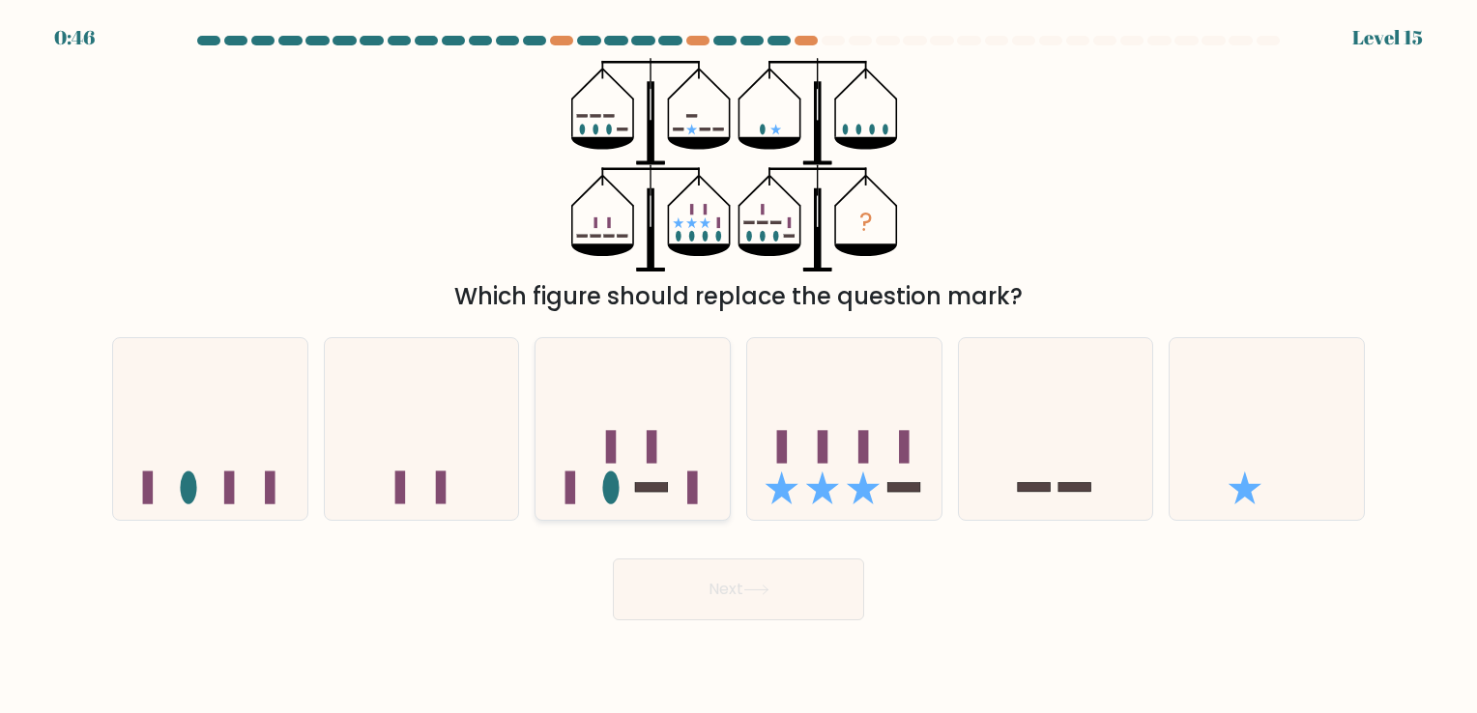
click at [568, 485] on rect at bounding box center [570, 488] width 11 height 33
click at [738, 366] on input "c." at bounding box center [738, 362] width 1 height 10
radio input "true"
click at [673, 574] on button "Next" at bounding box center [738, 590] width 251 height 62
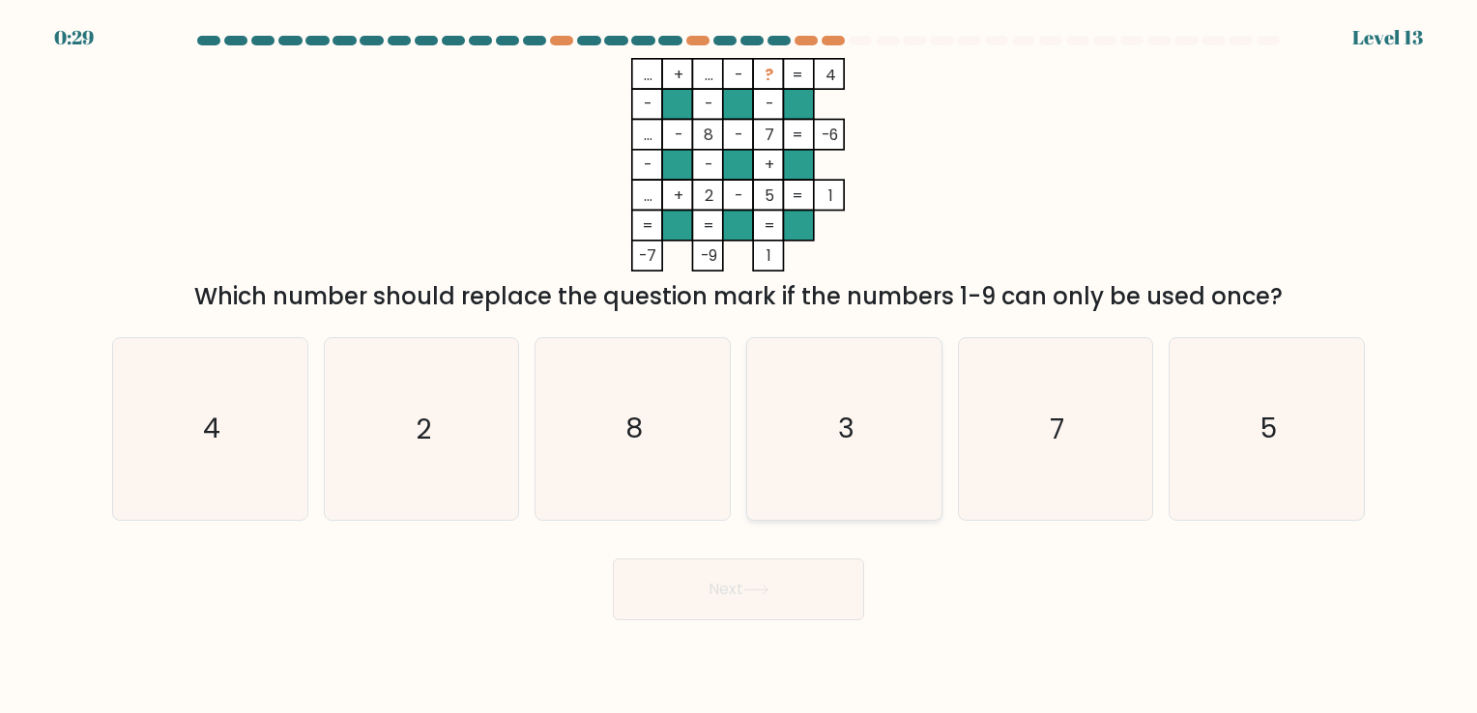
click at [785, 409] on icon "3" at bounding box center [844, 428] width 181 height 181
click at [739, 366] on input "d. 3" at bounding box center [738, 362] width 1 height 10
radio input "true"
click at [720, 579] on button "Next" at bounding box center [738, 590] width 251 height 62
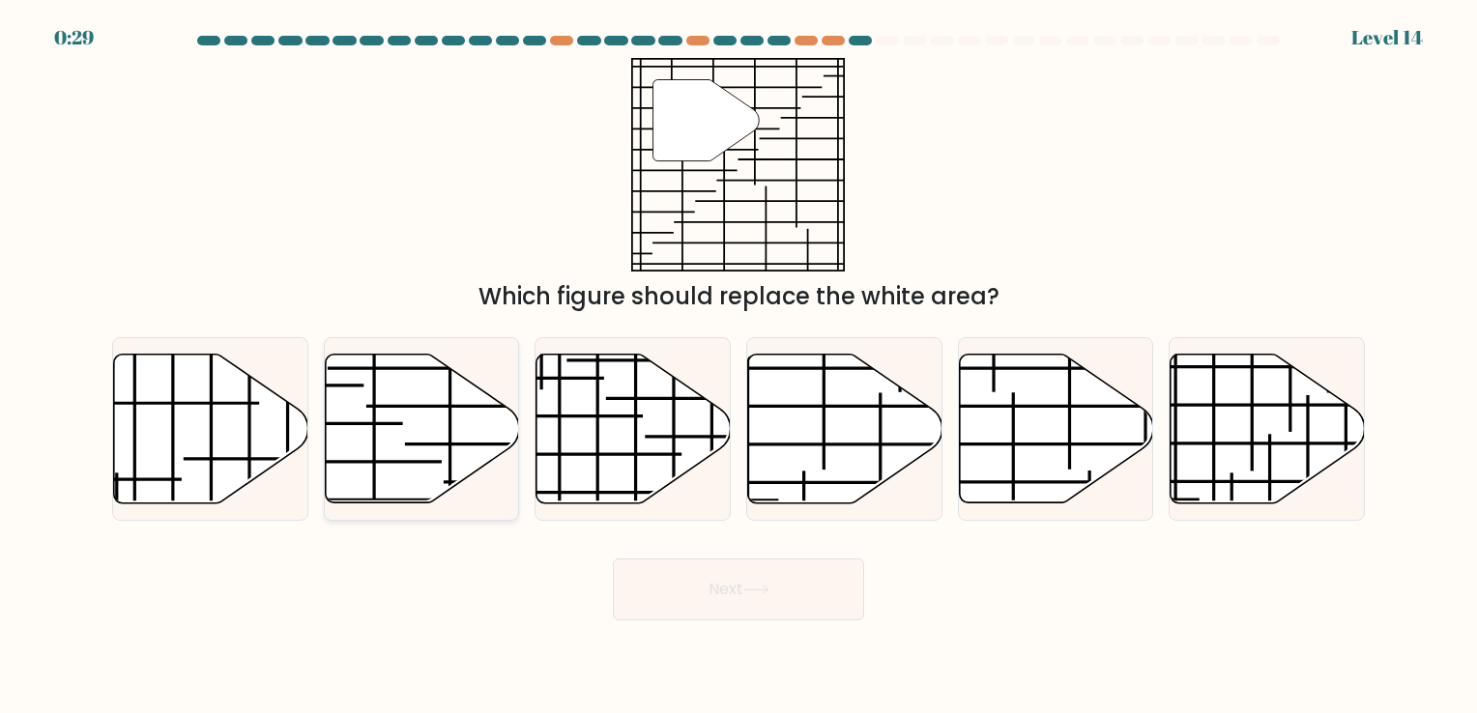
click at [397, 462] on line at bounding box center [363, 462] width 157 height 0
click at [738, 366] on input "b." at bounding box center [738, 362] width 1 height 10
radio input "true"
click at [715, 609] on button "Next" at bounding box center [738, 590] width 251 height 62
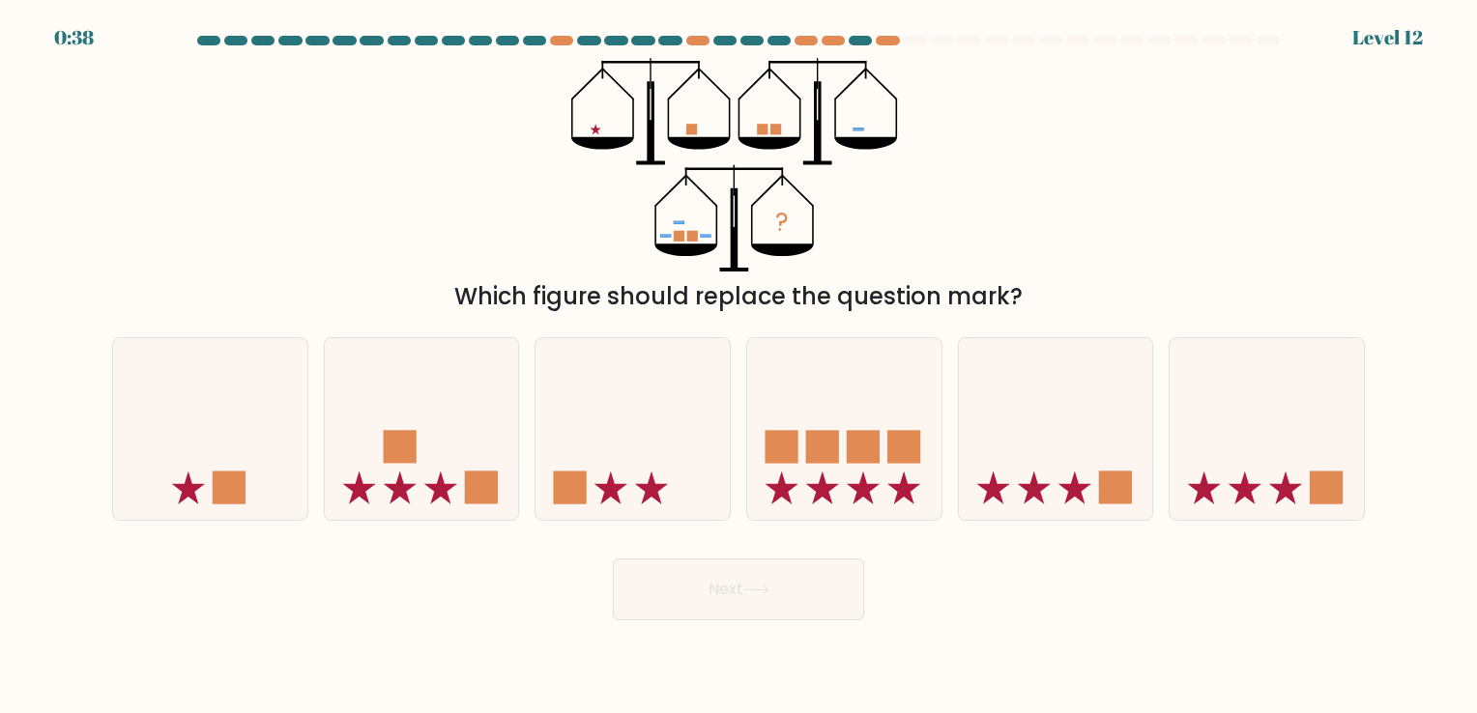
click at [715, 234] on icon "?" at bounding box center [738, 165] width 334 height 214
click at [282, 477] on icon at bounding box center [210, 429] width 194 height 160
click at [738, 366] on input "a." at bounding box center [738, 362] width 1 height 10
radio input "true"
click at [680, 582] on button "Next" at bounding box center [738, 590] width 251 height 62
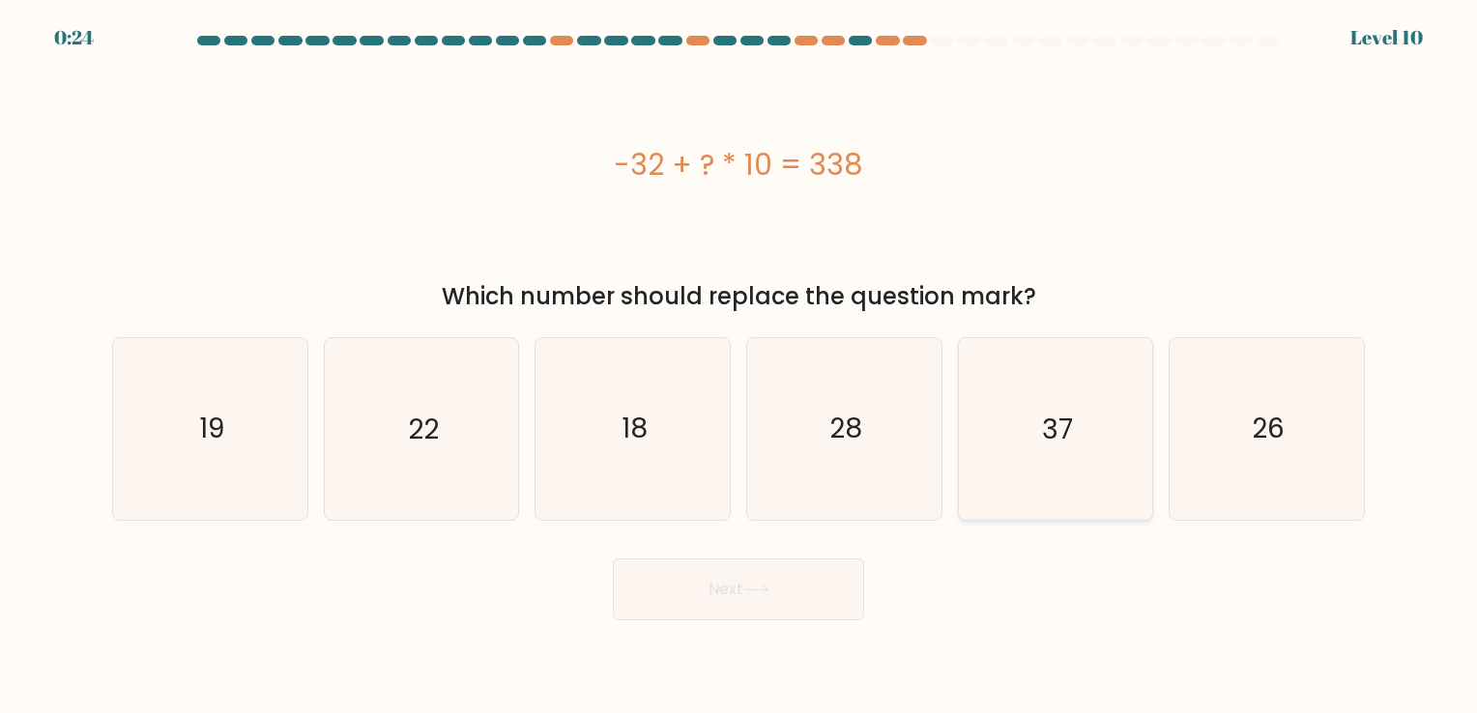
click at [994, 473] on icon "37" at bounding box center [1054, 428] width 181 height 181
click at [739, 366] on input "e. 37" at bounding box center [738, 362] width 1 height 10
radio input "true"
click at [688, 605] on button "Next" at bounding box center [738, 590] width 251 height 62
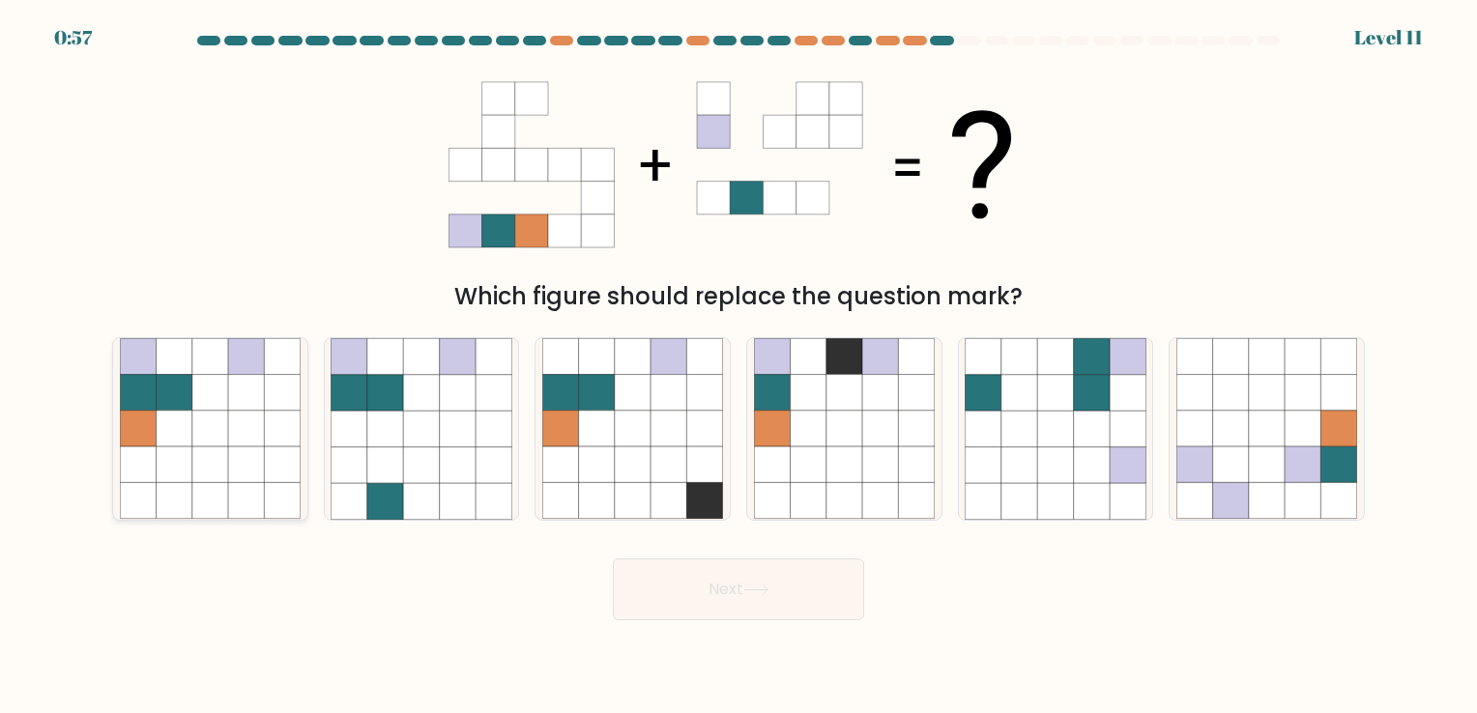
click at [286, 442] on icon at bounding box center [282, 429] width 36 height 36
click at [738, 366] on input "a." at bounding box center [738, 362] width 1 height 10
radio input "true"
click at [721, 601] on button "Next" at bounding box center [738, 590] width 251 height 62
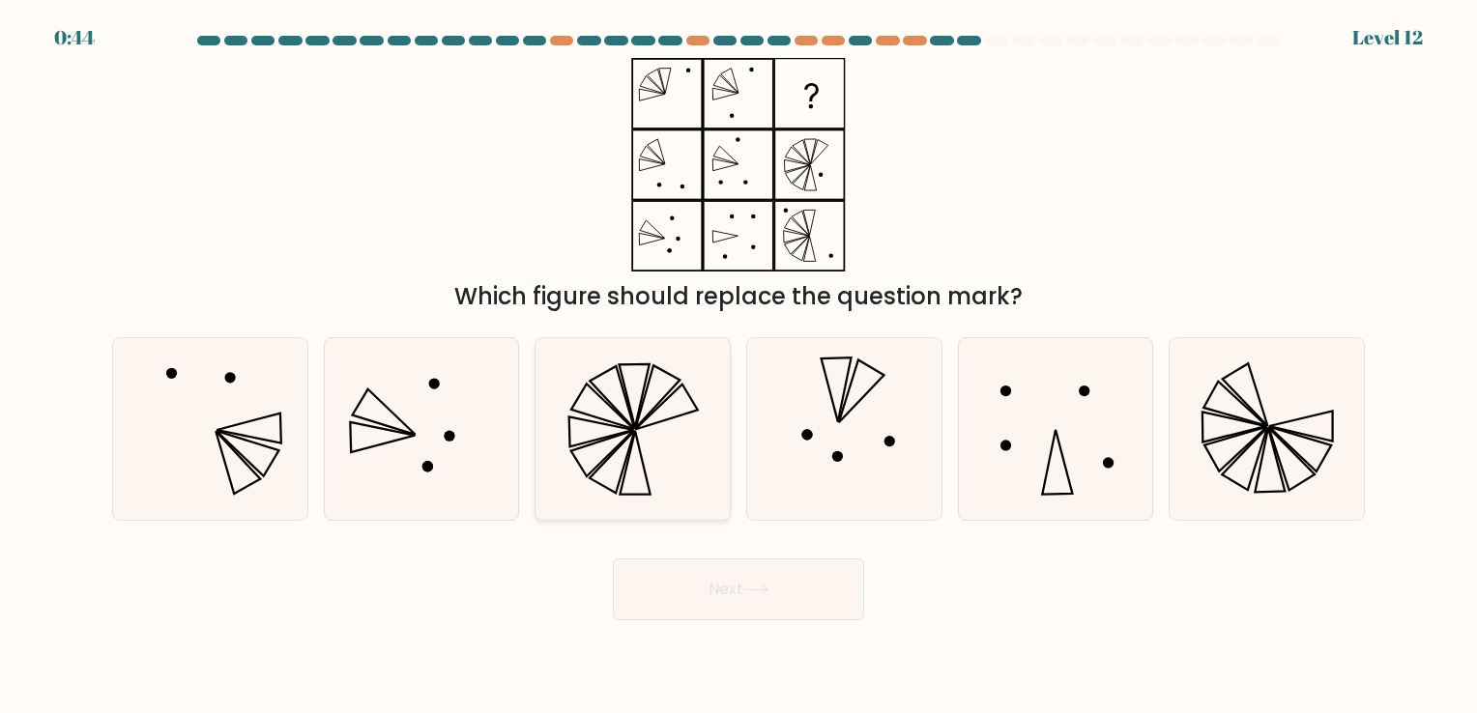
click at [680, 485] on icon at bounding box center [632, 428] width 181 height 181
click at [738, 366] on input "c." at bounding box center [738, 362] width 1 height 10
radio input "true"
click at [751, 601] on button "Next" at bounding box center [738, 590] width 251 height 62
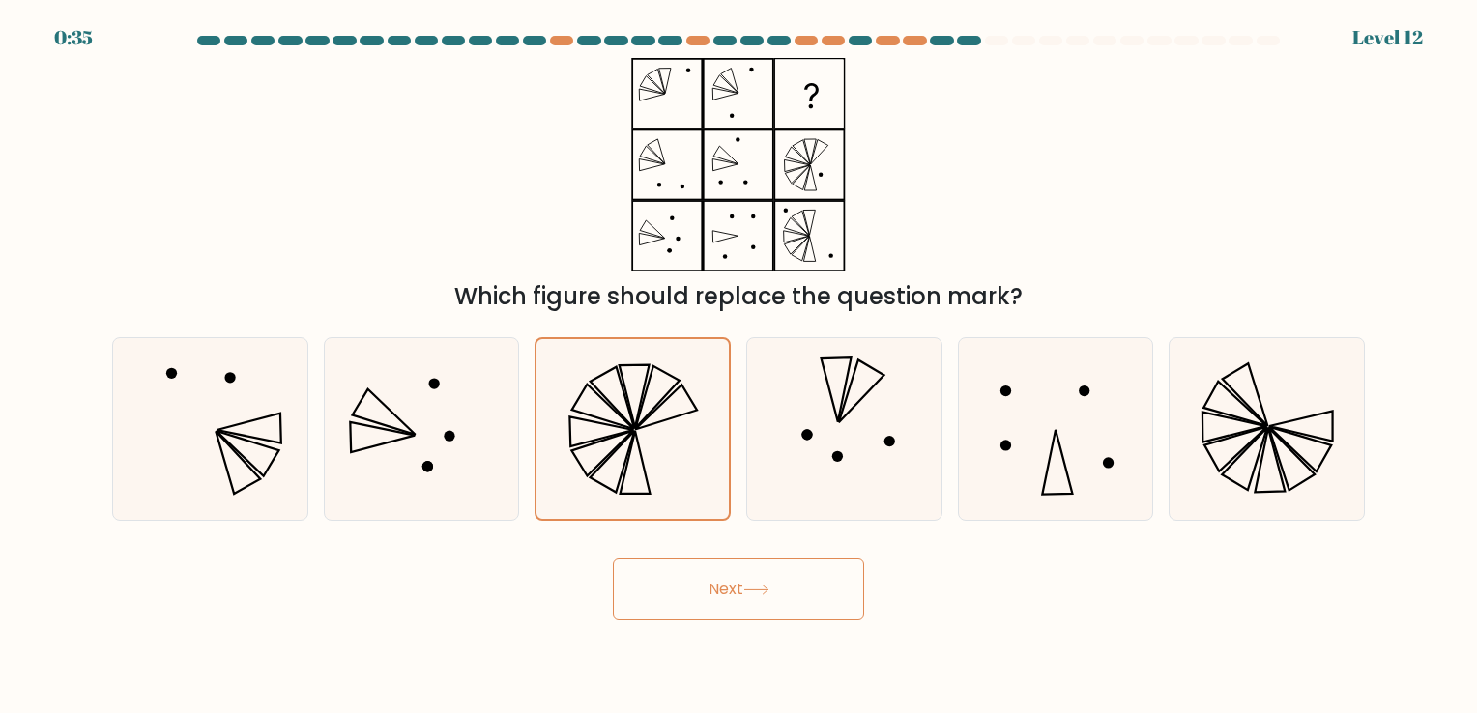
click at [751, 601] on button "Next" at bounding box center [738, 590] width 251 height 62
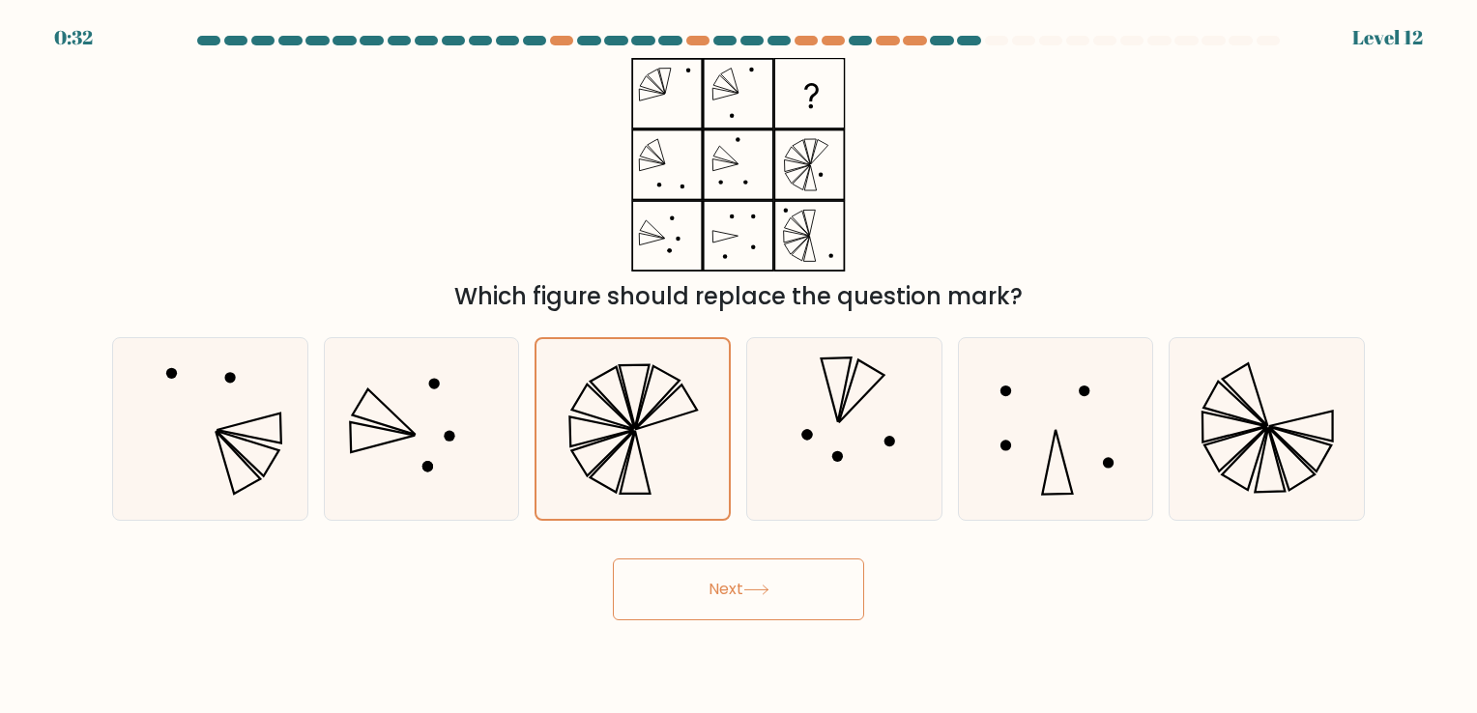
click at [751, 601] on button "Next" at bounding box center [738, 590] width 251 height 62
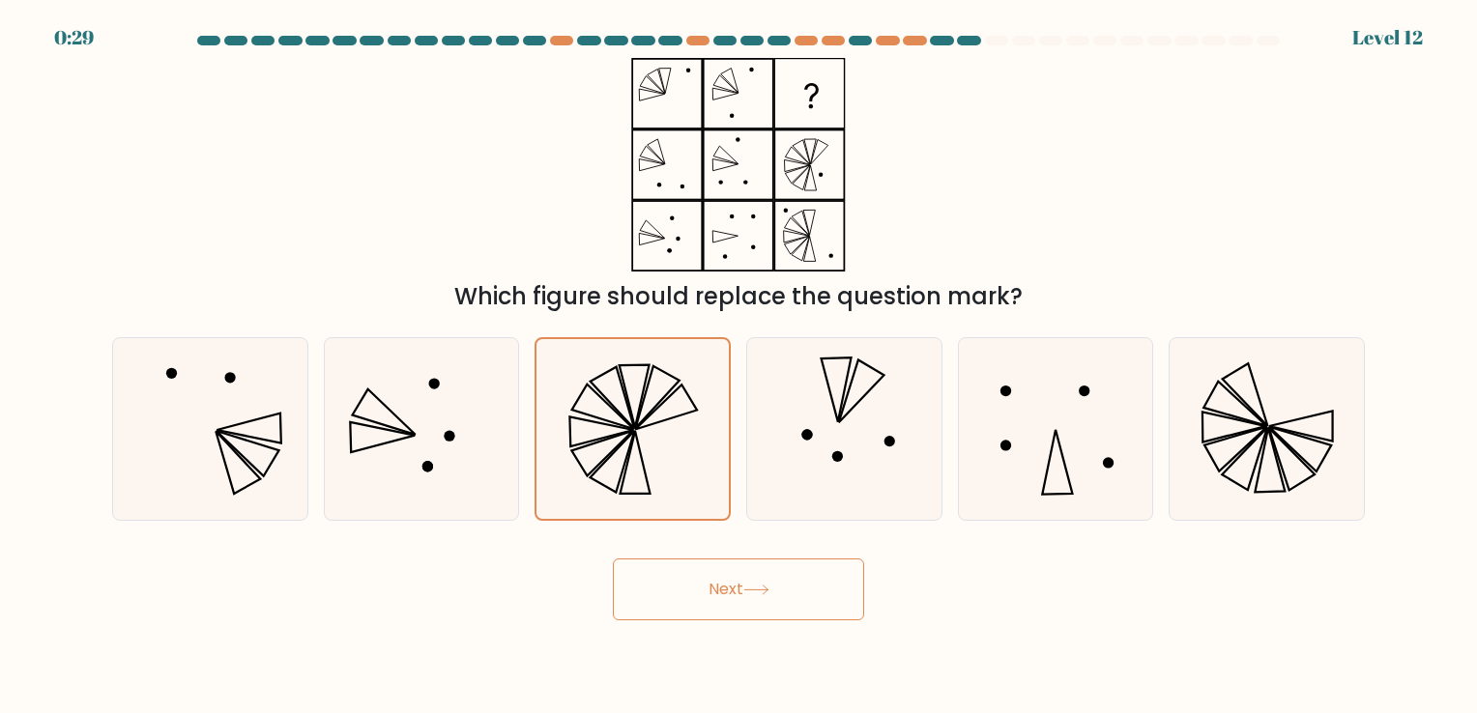
click at [751, 601] on button "Next" at bounding box center [738, 590] width 251 height 62
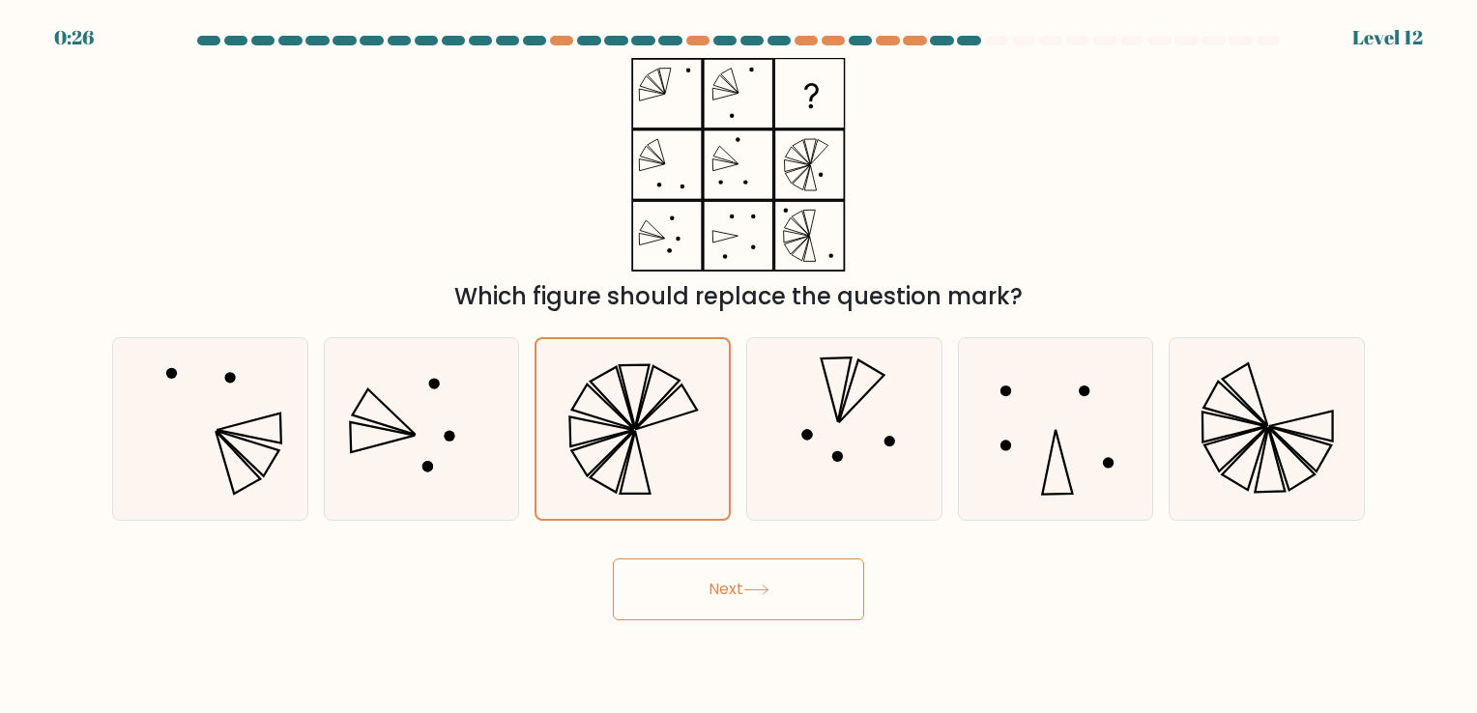
click at [751, 601] on button "Next" at bounding box center [738, 590] width 251 height 62
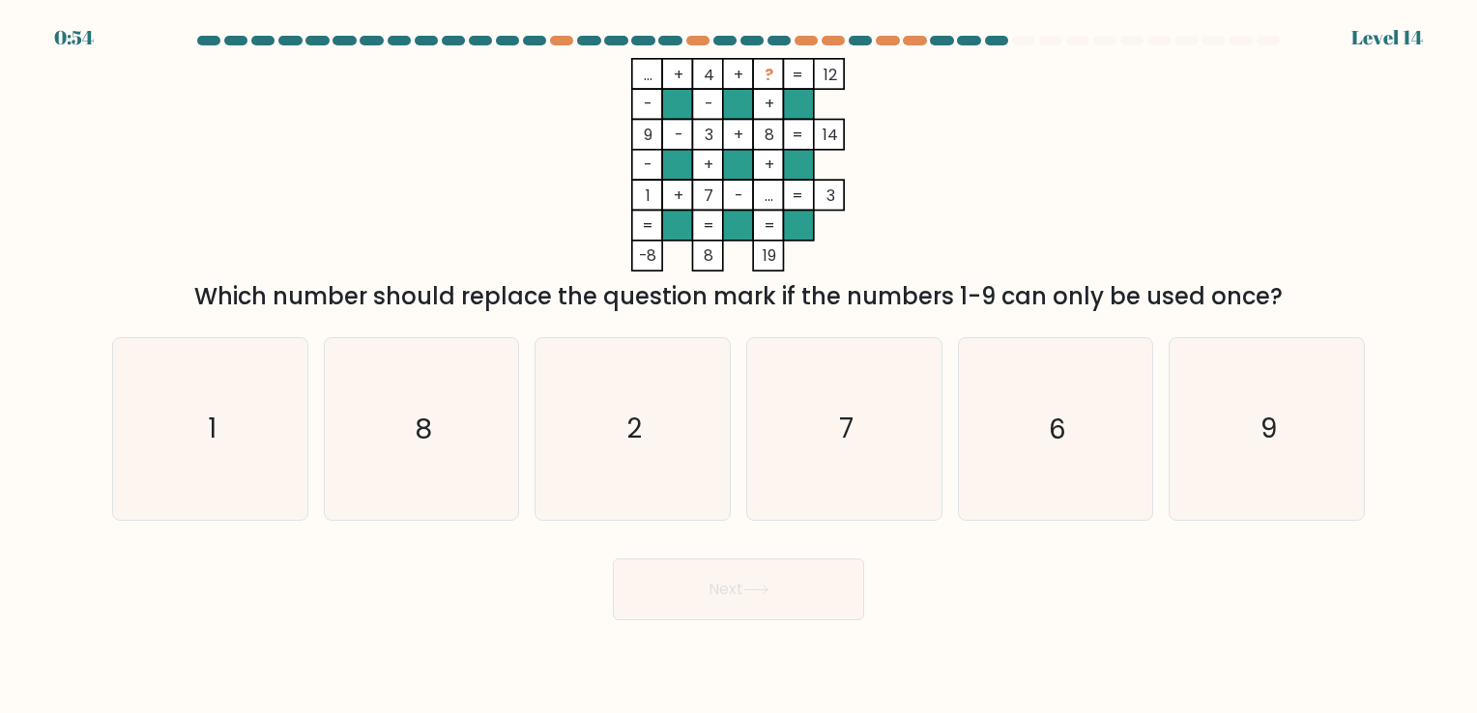
drag, startPoint x: 751, startPoint y: 601, endPoint x: 373, endPoint y: 584, distance: 378.3
click at [373, 584] on div "Next" at bounding box center [739, 582] width 1276 height 76
click at [450, 388] on icon "8" at bounding box center [420, 428] width 181 height 181
click at [738, 366] on input "b. 8" at bounding box center [738, 362] width 1 height 10
radio input "true"
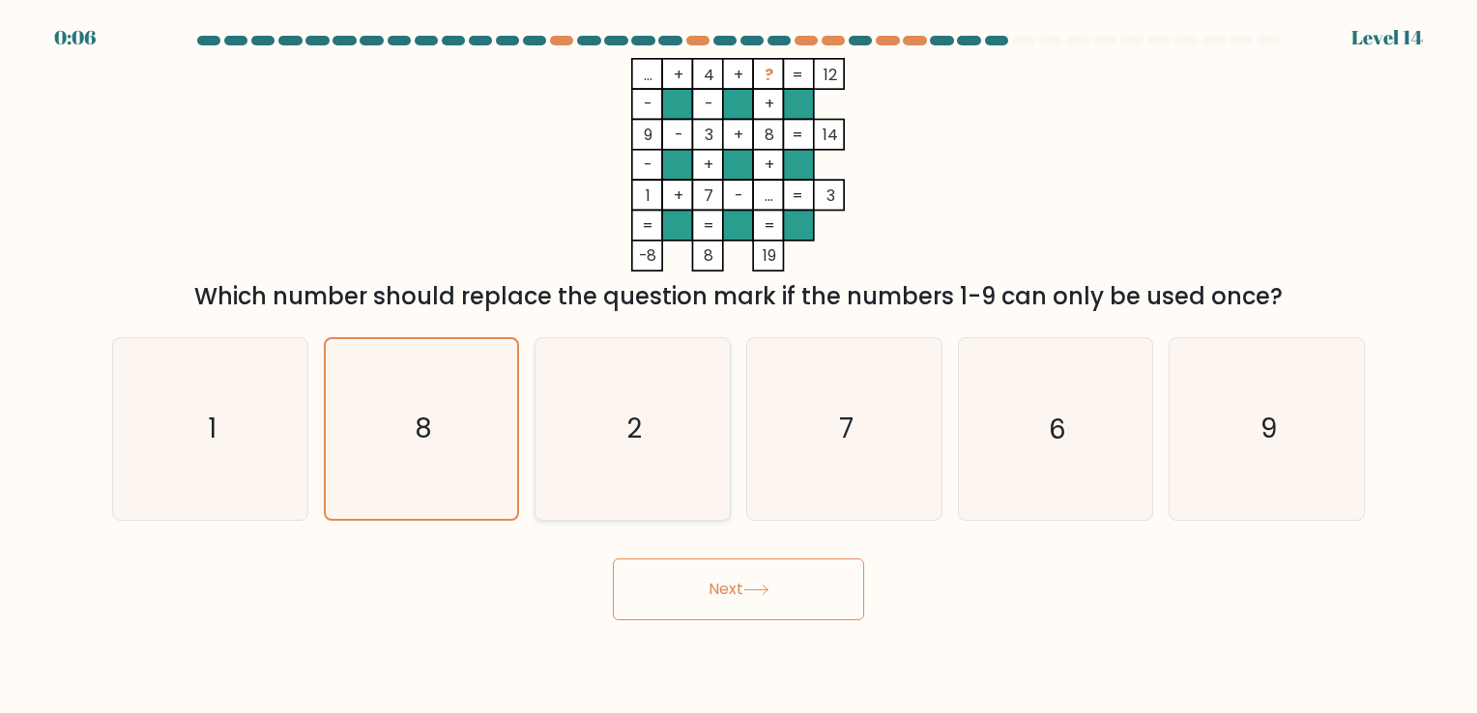
click at [611, 431] on icon "2" at bounding box center [632, 428] width 181 height 181
click at [738, 366] on input "c. 2" at bounding box center [738, 362] width 1 height 10
radio input "true"
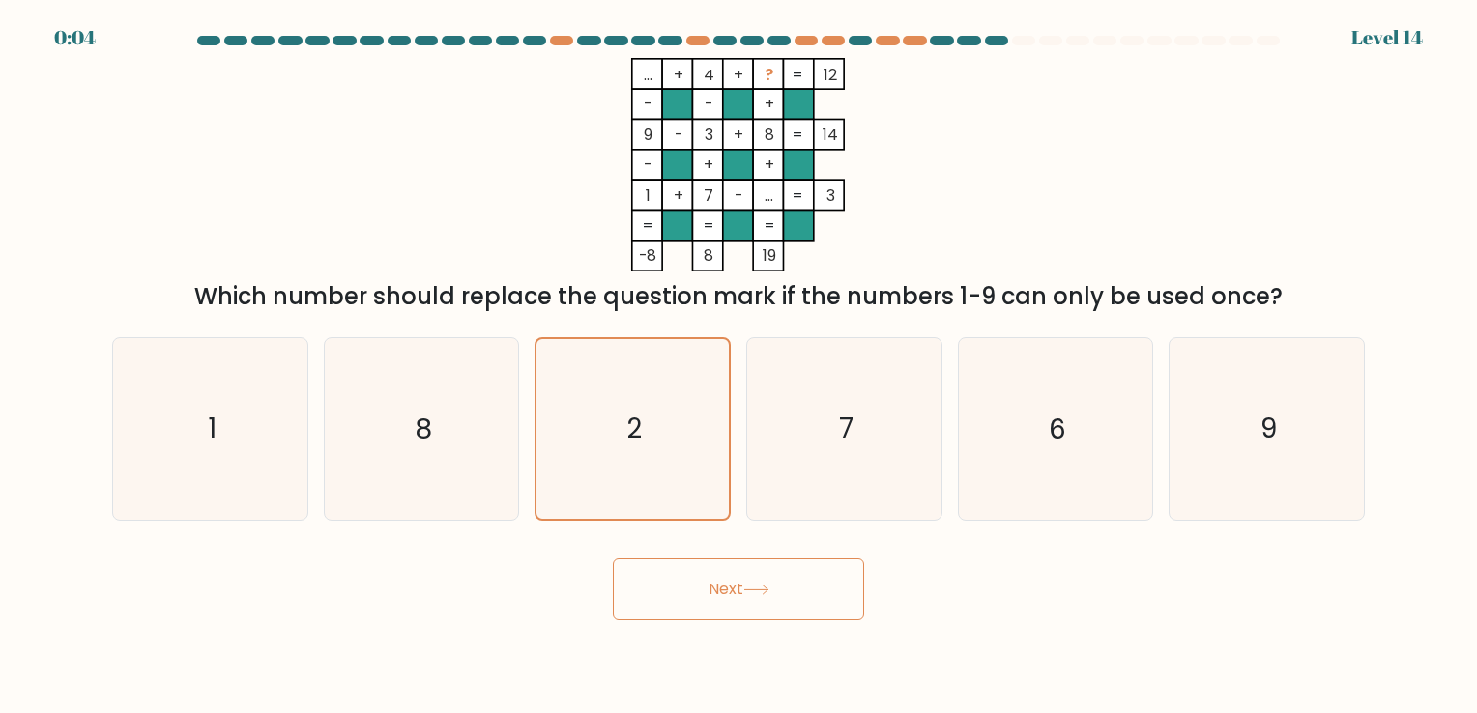
click at [696, 578] on button "Next" at bounding box center [738, 590] width 251 height 62
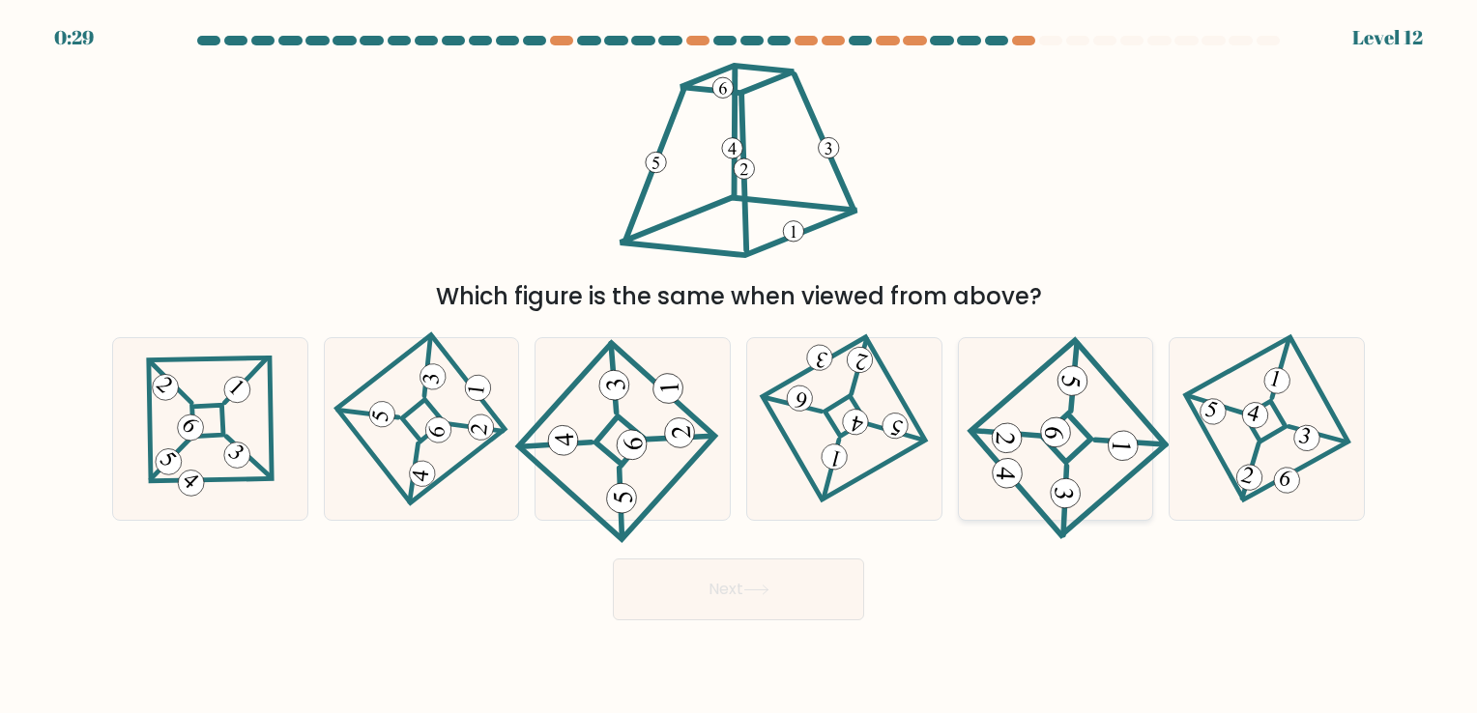
click at [994, 404] on icon at bounding box center [1055, 429] width 162 height 145
click at [739, 366] on input "e." at bounding box center [738, 362] width 1 height 10
radio input "true"
click at [726, 600] on button "Next" at bounding box center [738, 590] width 251 height 62
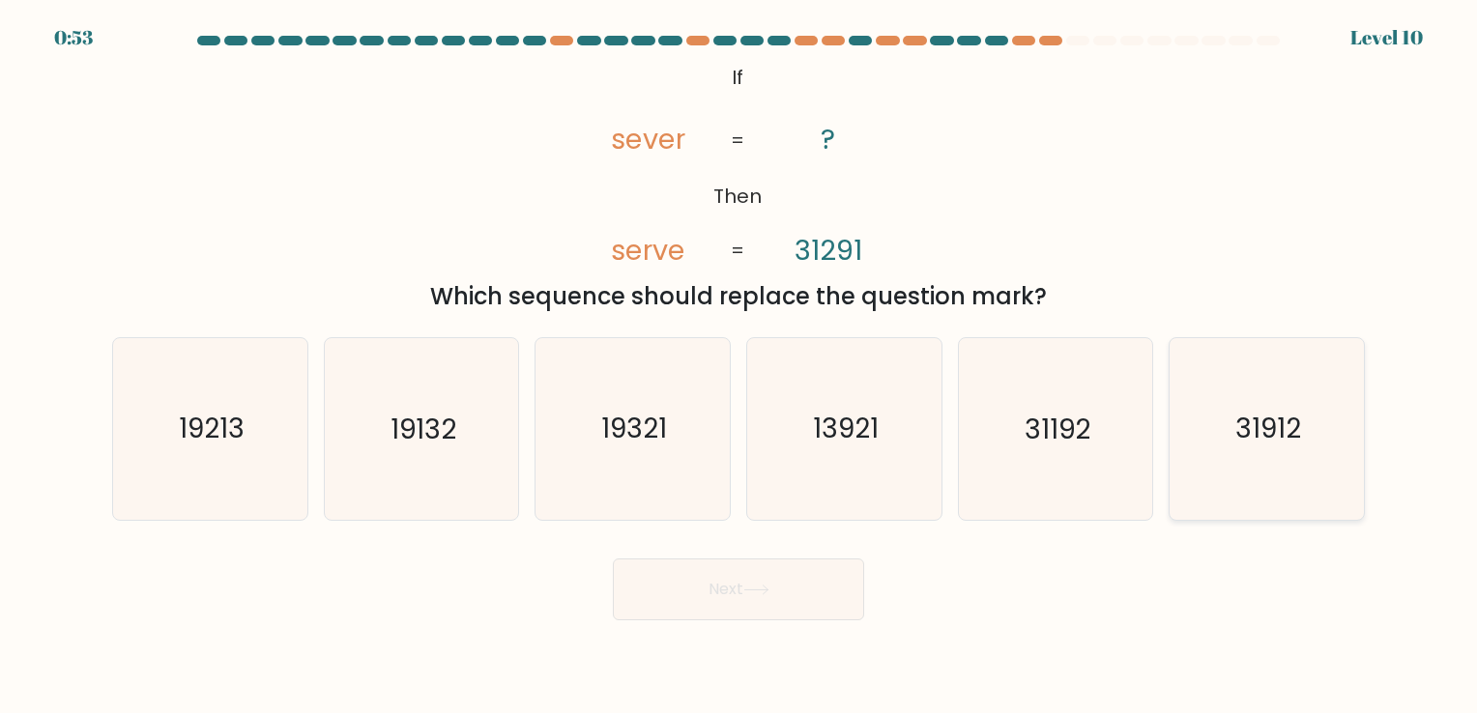
click at [994, 454] on icon "31912" at bounding box center [1266, 428] width 181 height 181
click at [739, 366] on input "f. 31912" at bounding box center [738, 362] width 1 height 10
radio input "true"
click at [667, 597] on button "Next" at bounding box center [738, 590] width 251 height 62
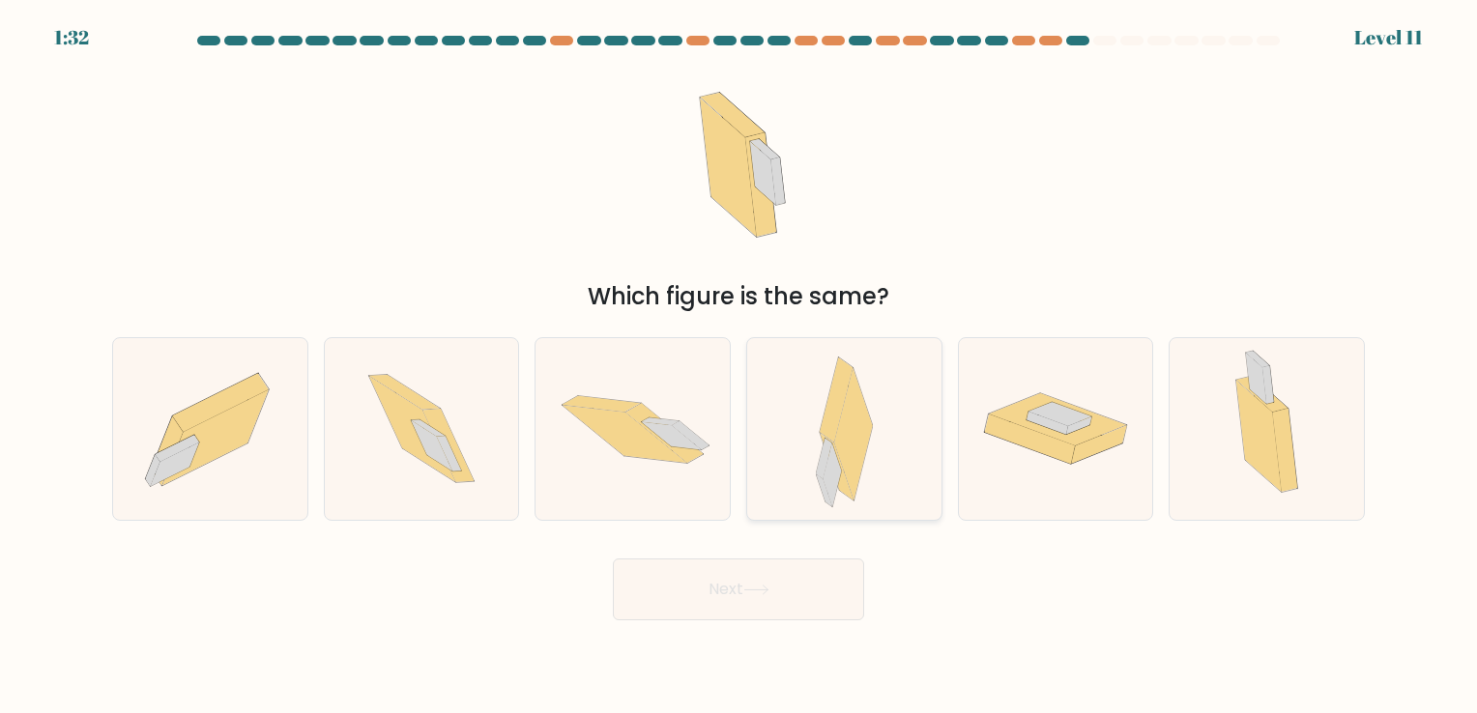
click at [845, 403] on icon at bounding box center [853, 433] width 38 height 131
click at [739, 366] on input "d." at bounding box center [738, 362] width 1 height 10
radio input "true"
click at [750, 587] on icon at bounding box center [756, 590] width 26 height 11
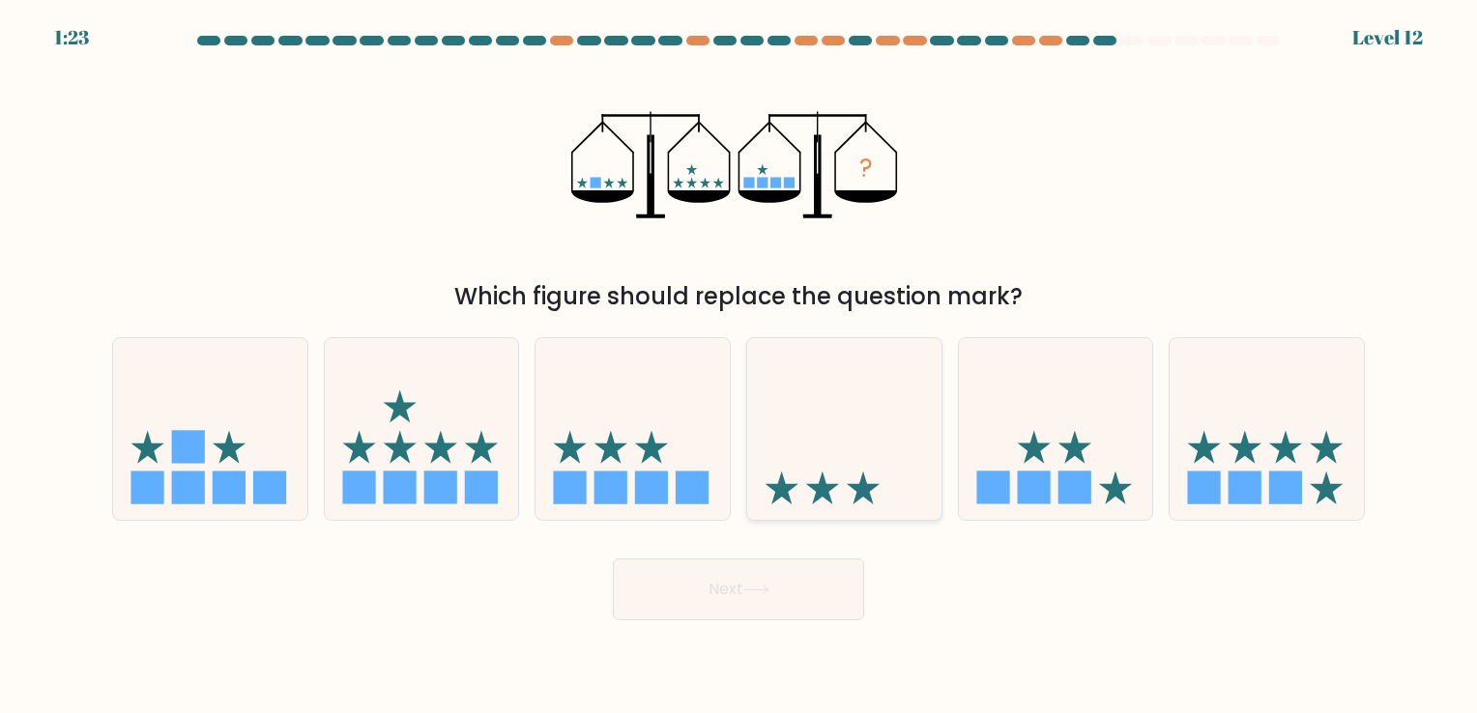
click at [867, 481] on icon at bounding box center [844, 429] width 194 height 160
click at [739, 366] on input "d." at bounding box center [738, 362] width 1 height 10
radio input "true"
click at [721, 593] on button "Next" at bounding box center [738, 590] width 251 height 62
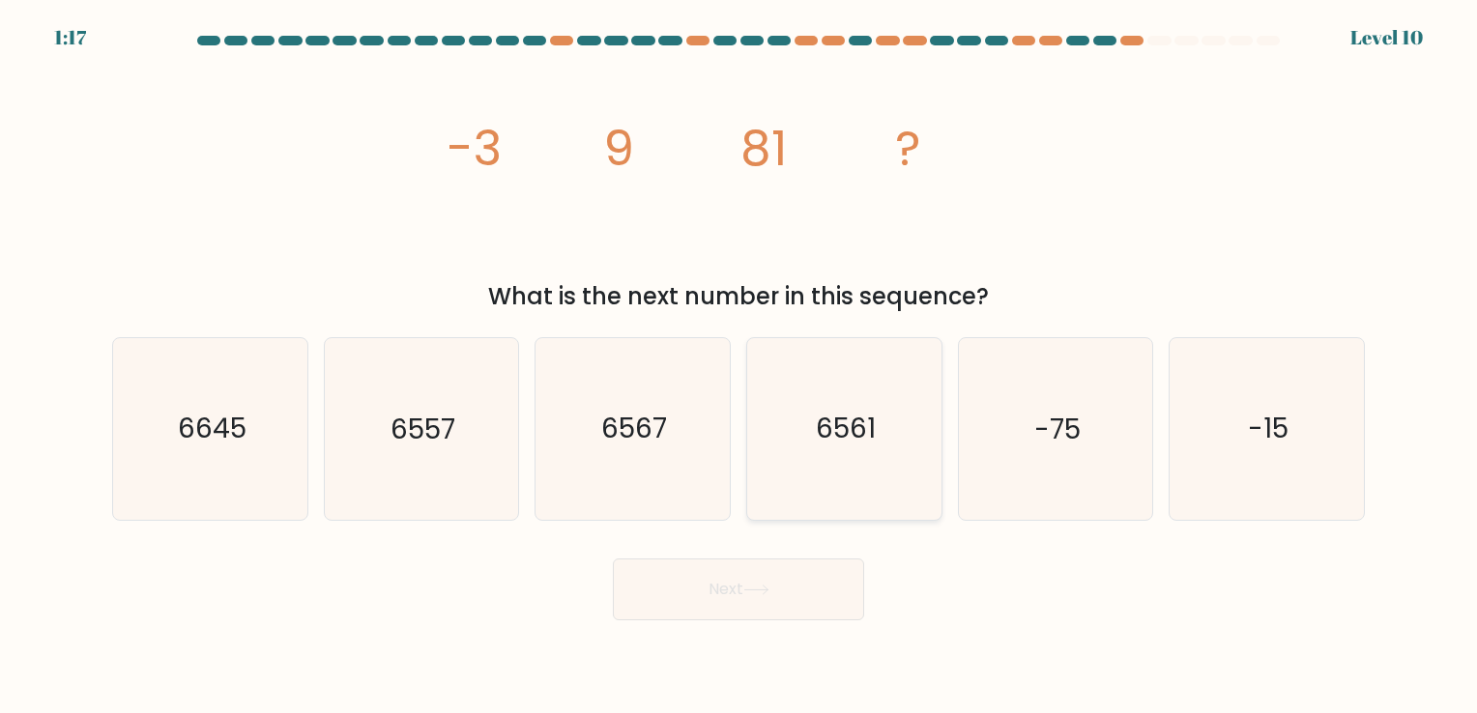
click at [833, 444] on text "6561" at bounding box center [846, 430] width 60 height 38
click at [739, 366] on input "d. 6561" at bounding box center [738, 362] width 1 height 10
radio input "true"
click at [710, 597] on button "Next" at bounding box center [738, 590] width 251 height 62
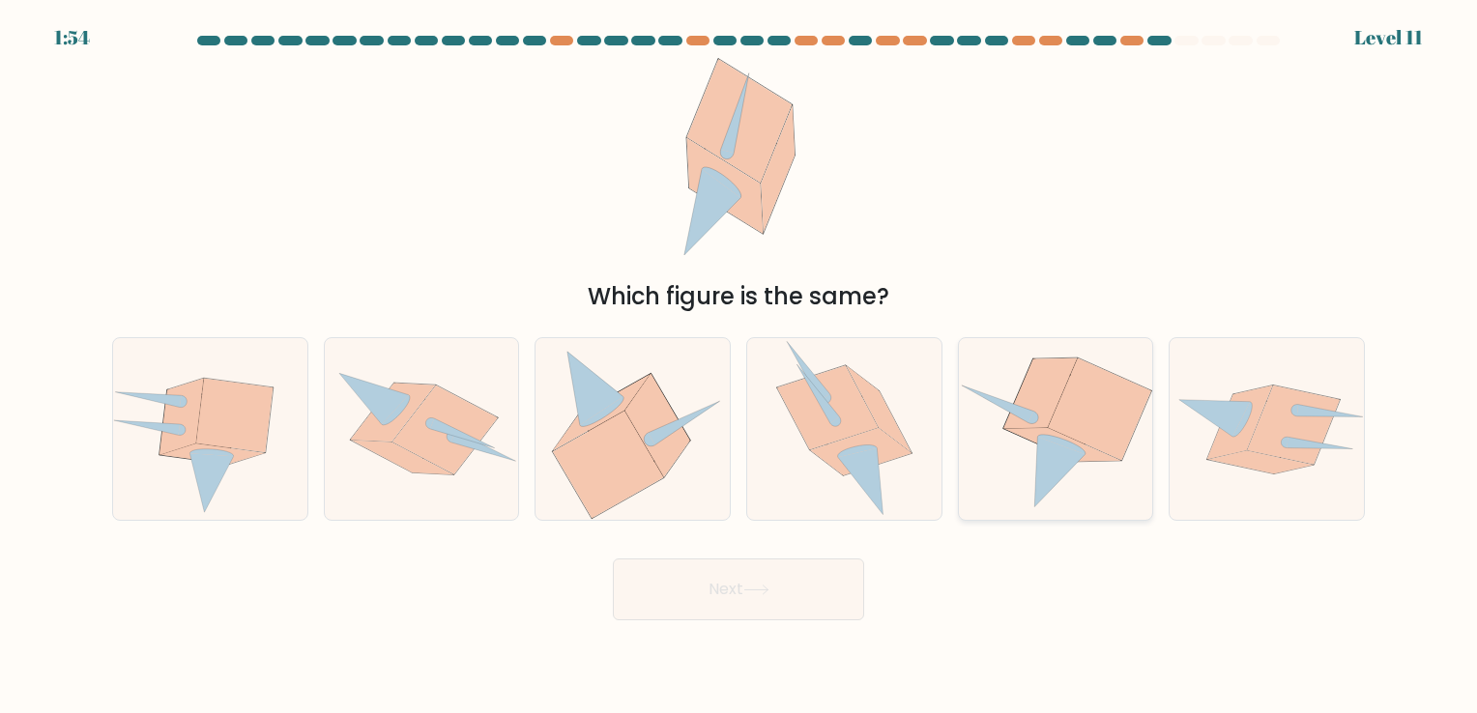
click at [994, 450] on icon at bounding box center [1059, 472] width 51 height 71
click at [739, 366] on input "e." at bounding box center [738, 362] width 1 height 10
radio input "true"
click at [733, 584] on button "Next" at bounding box center [738, 590] width 251 height 62
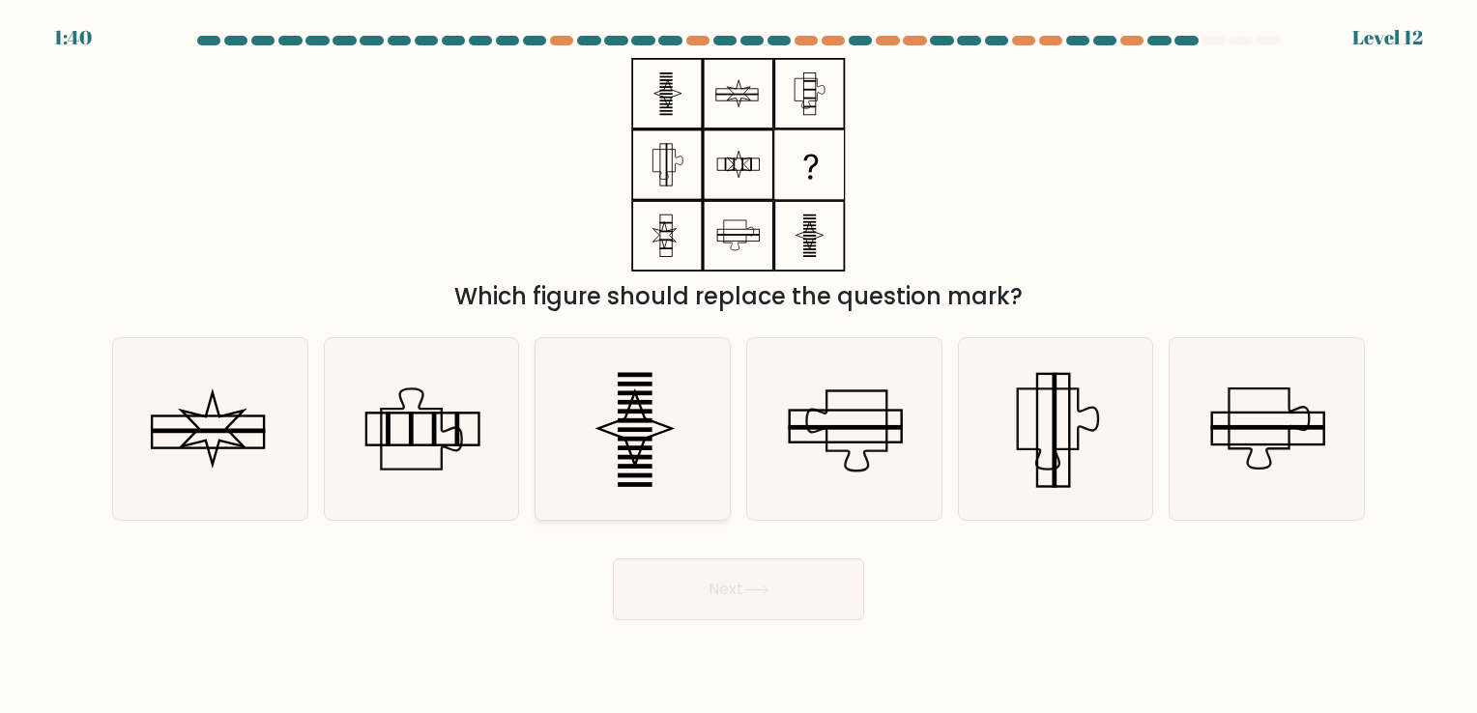
click at [615, 463] on icon at bounding box center [632, 428] width 181 height 181
click at [738, 366] on input "c." at bounding box center [738, 362] width 1 height 10
radio input "true"
click at [994, 423] on icon at bounding box center [1054, 428] width 181 height 181
click at [739, 366] on input "e." at bounding box center [738, 362] width 1 height 10
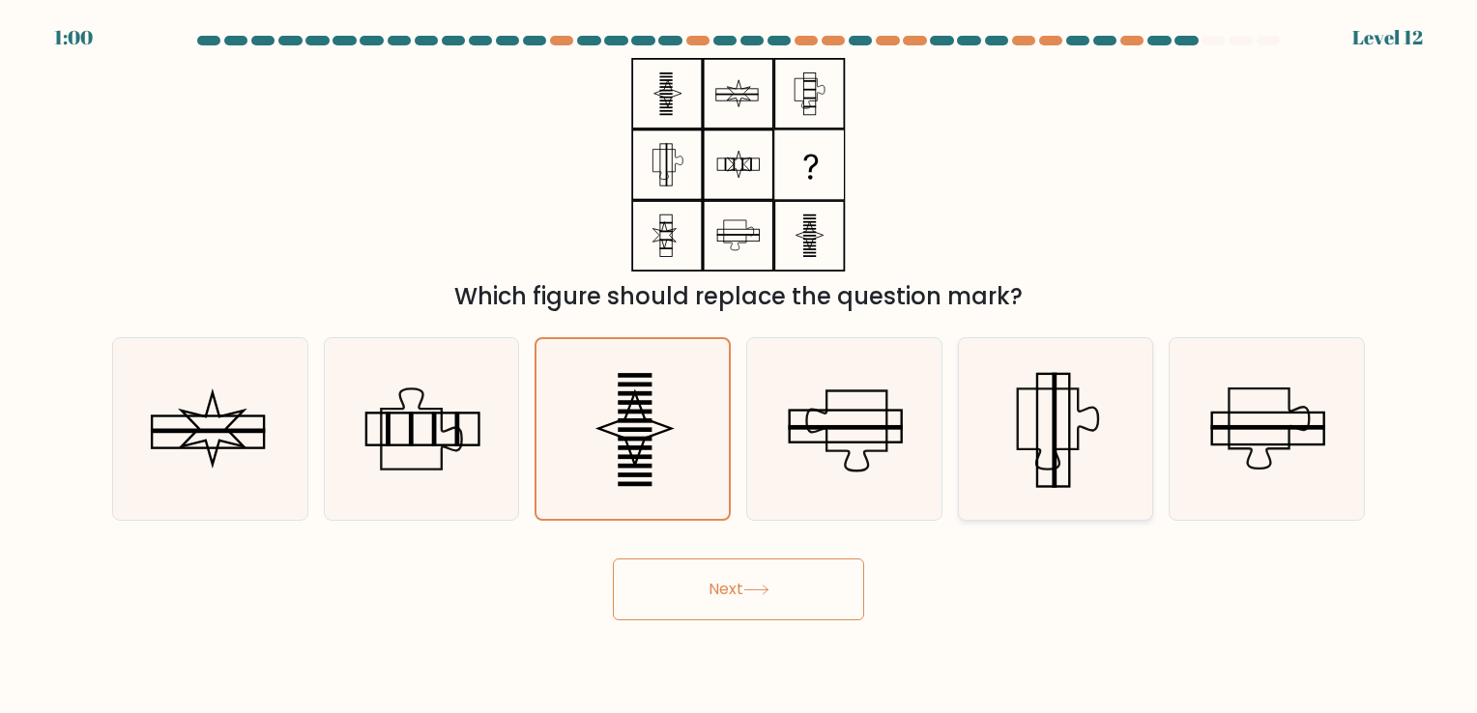
radio input "true"
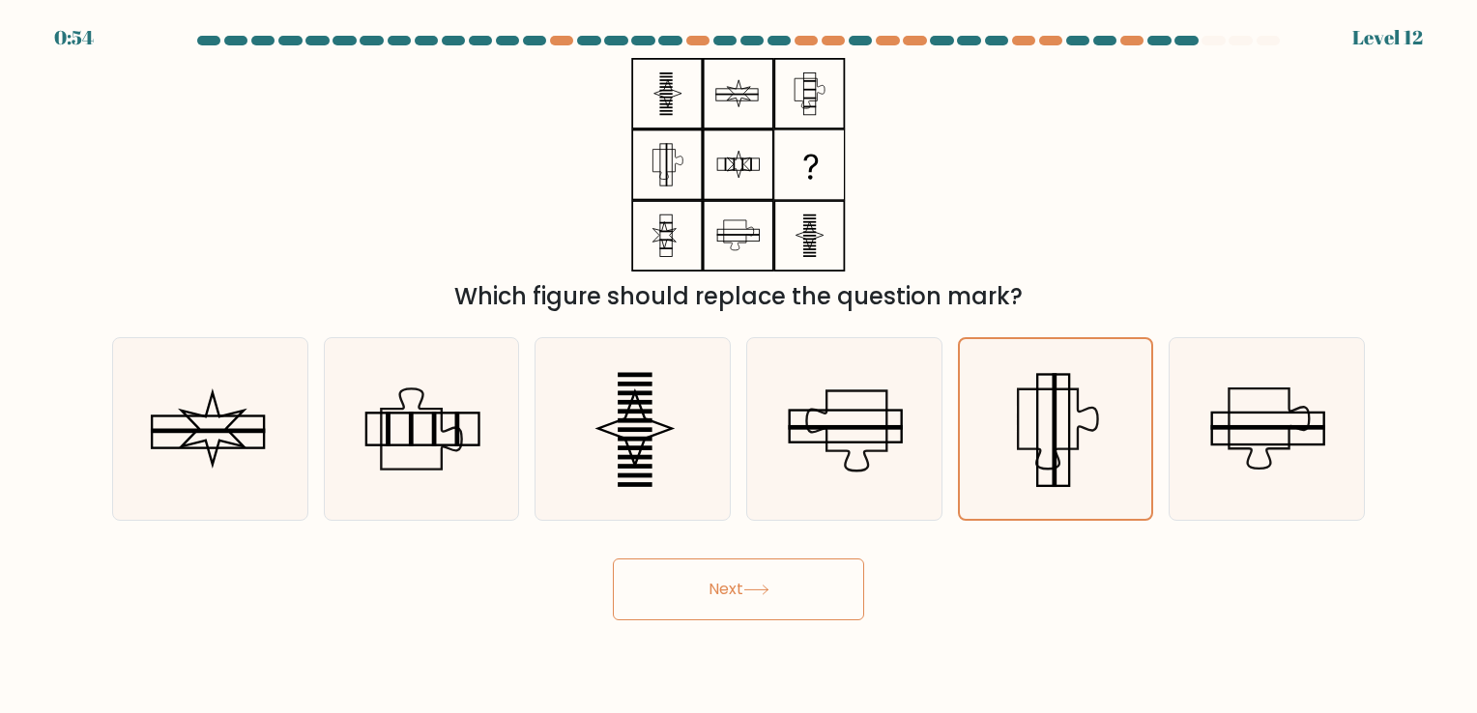
click at [754, 597] on button "Next" at bounding box center [738, 590] width 251 height 62
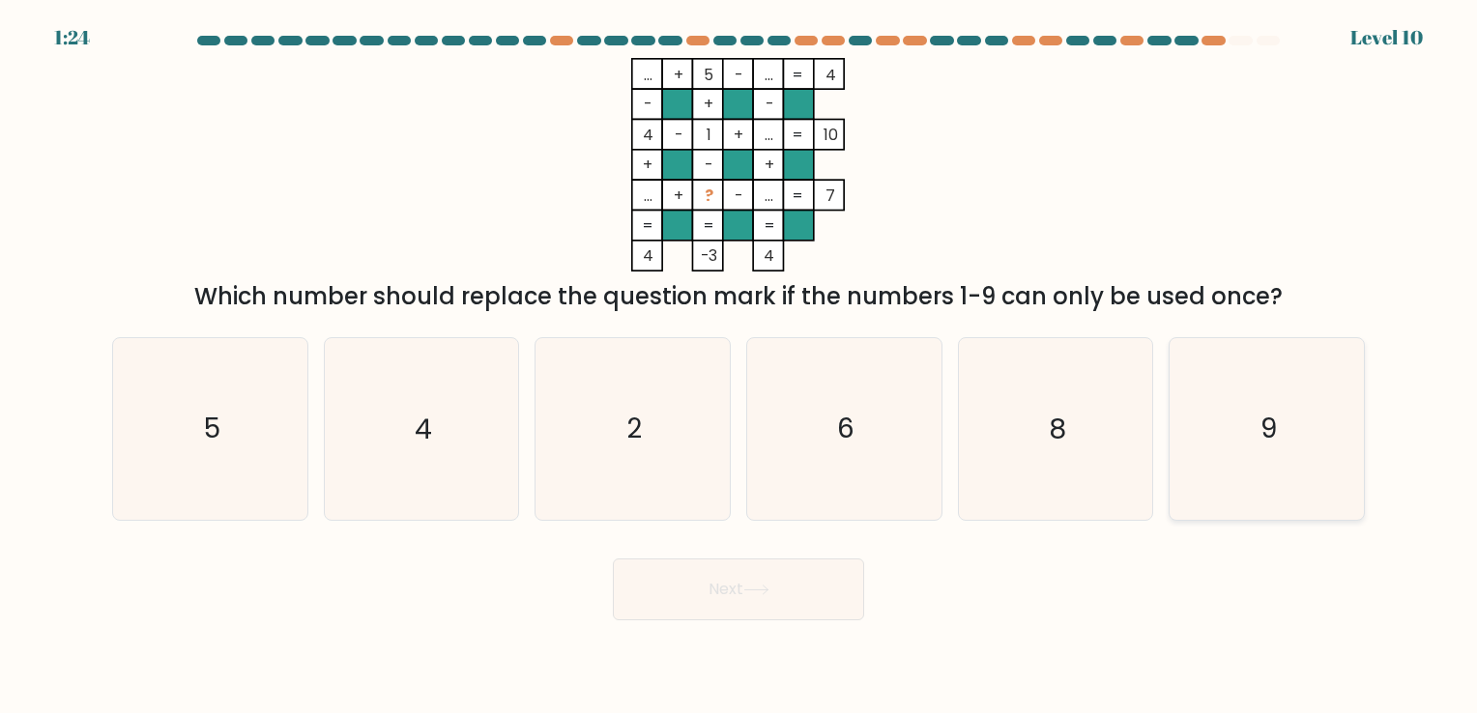
click at [994, 450] on icon "9" at bounding box center [1266, 428] width 181 height 181
click at [739, 366] on input "f. 9" at bounding box center [738, 362] width 1 height 10
radio input "true"
click at [822, 586] on button "Next" at bounding box center [738, 590] width 251 height 62
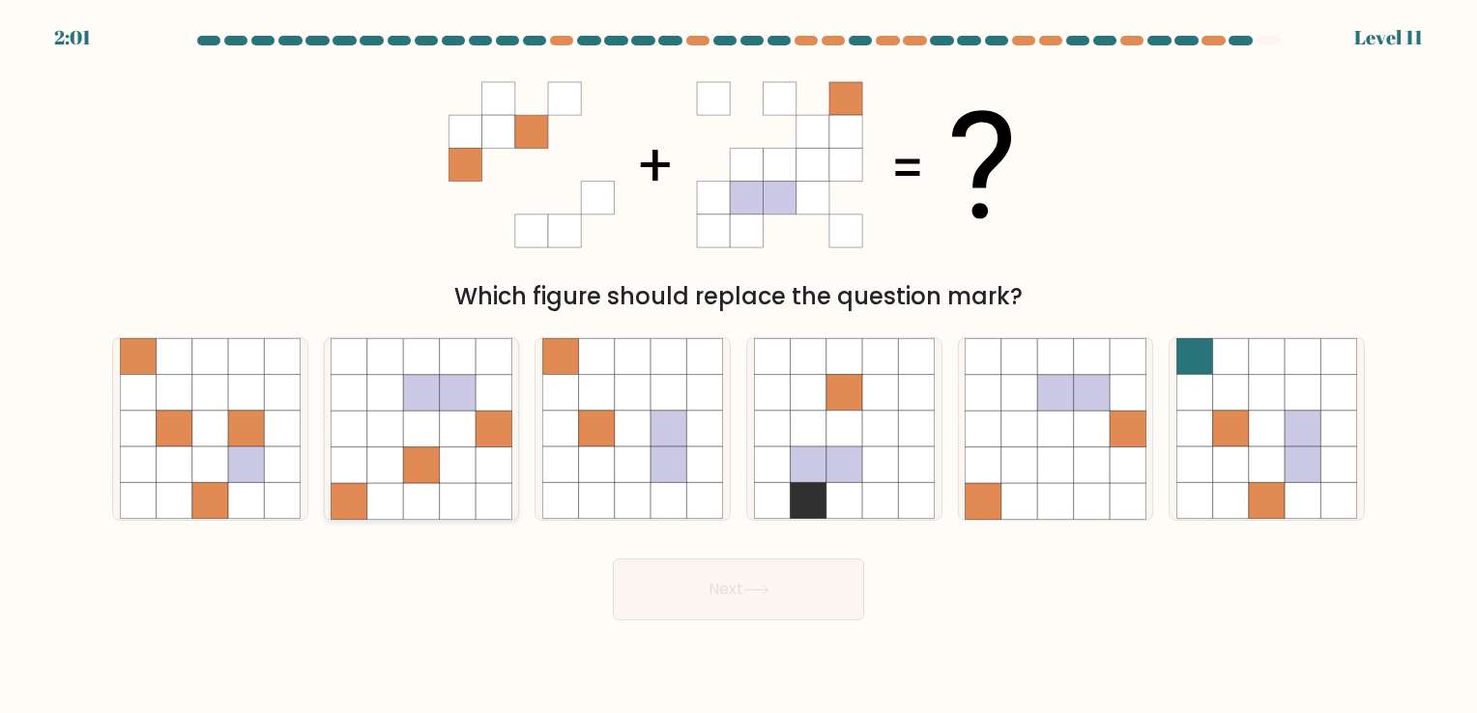
click at [490, 492] on icon at bounding box center [493, 501] width 36 height 36
click at [738, 366] on input "b." at bounding box center [738, 362] width 1 height 10
radio input "true"
click at [799, 576] on button "Next" at bounding box center [738, 590] width 251 height 62
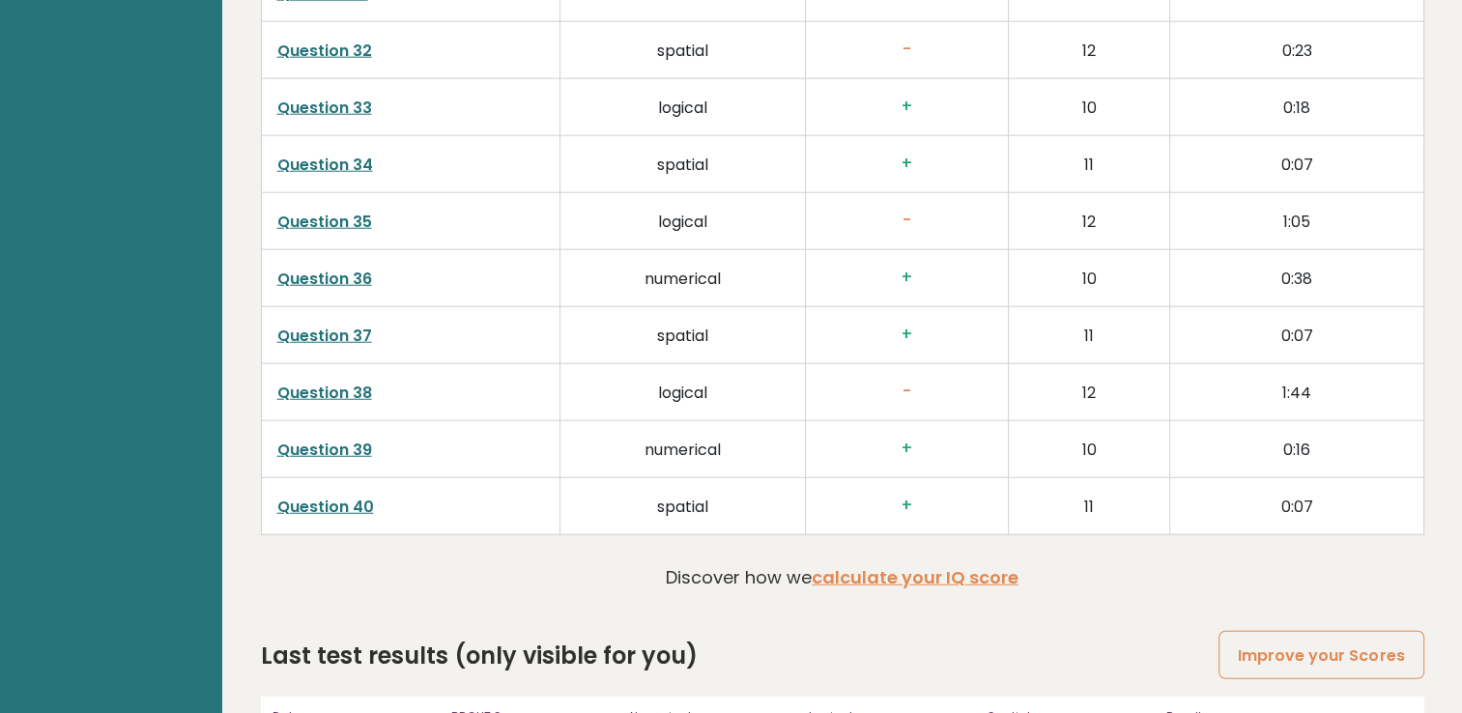
scroll to position [5017, 0]
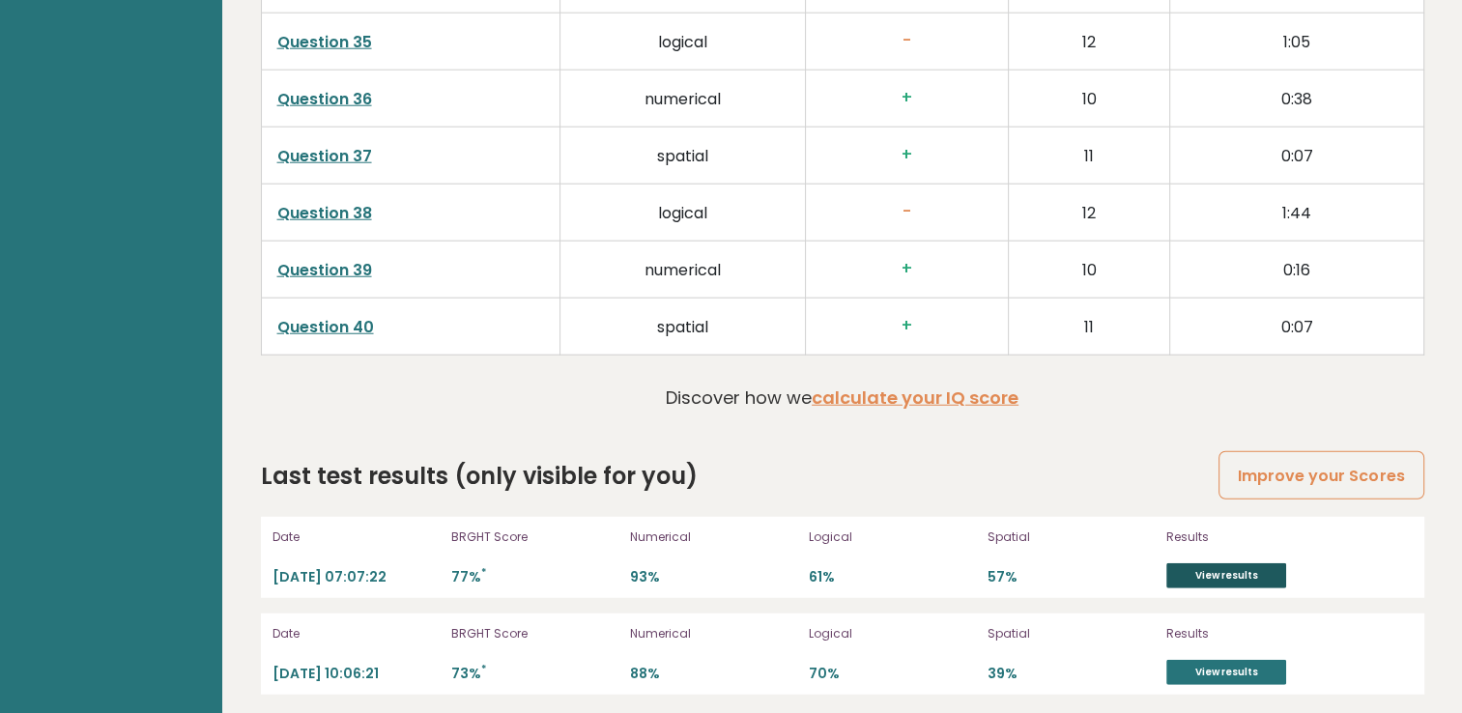
click at [1198, 563] on link "View results" at bounding box center [1226, 575] width 120 height 25
click at [1233, 660] on link "View results" at bounding box center [1226, 672] width 120 height 25
